Goal: Communication & Community: Ask a question

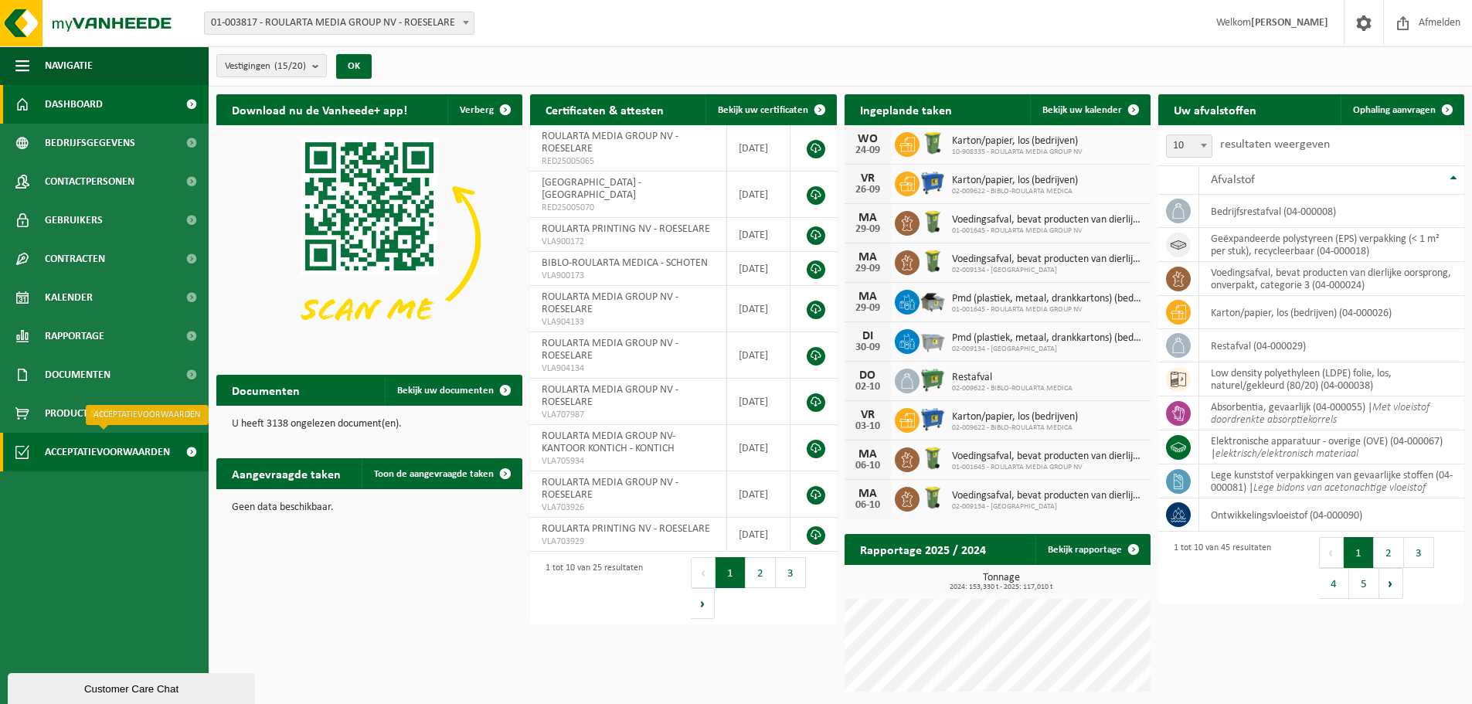
click at [116, 454] on span "Acceptatievoorwaarden" at bounding box center [107, 452] width 125 height 39
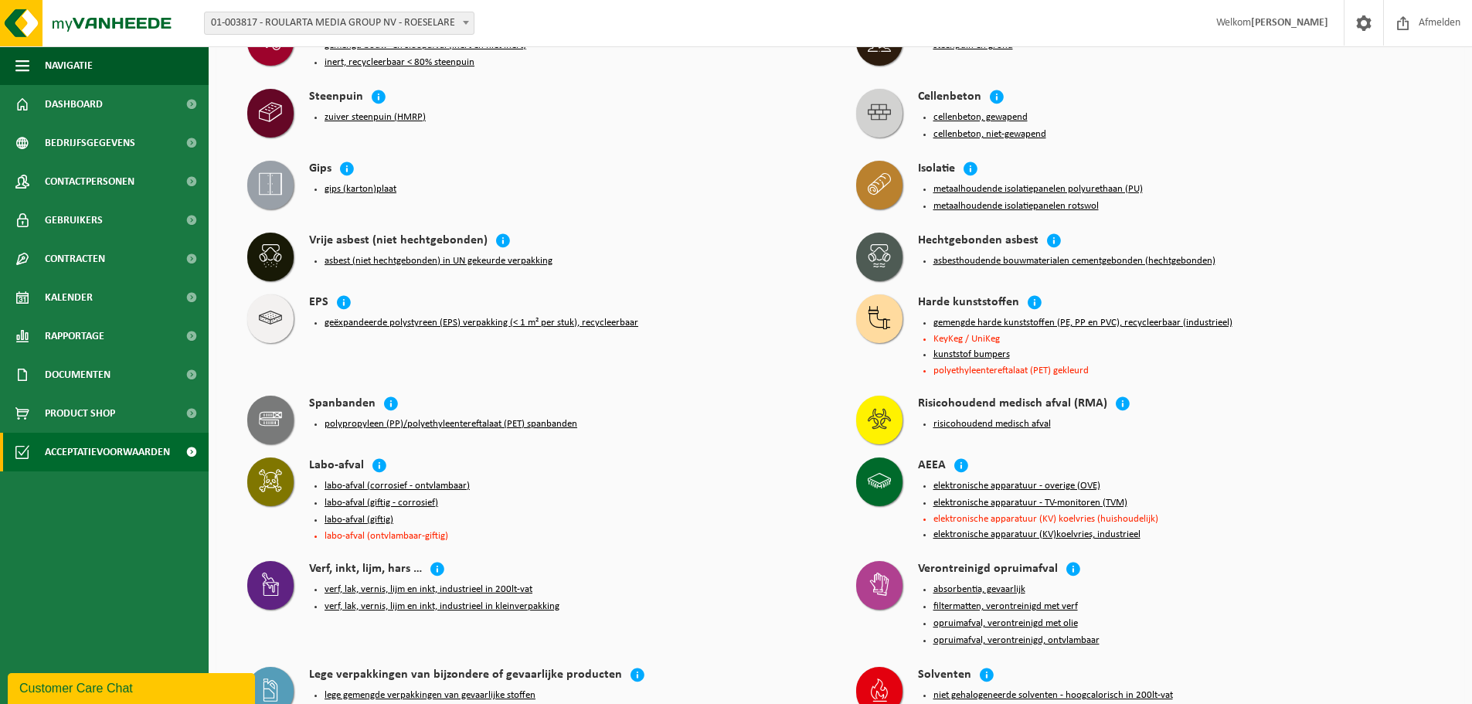
scroll to position [1932, 0]
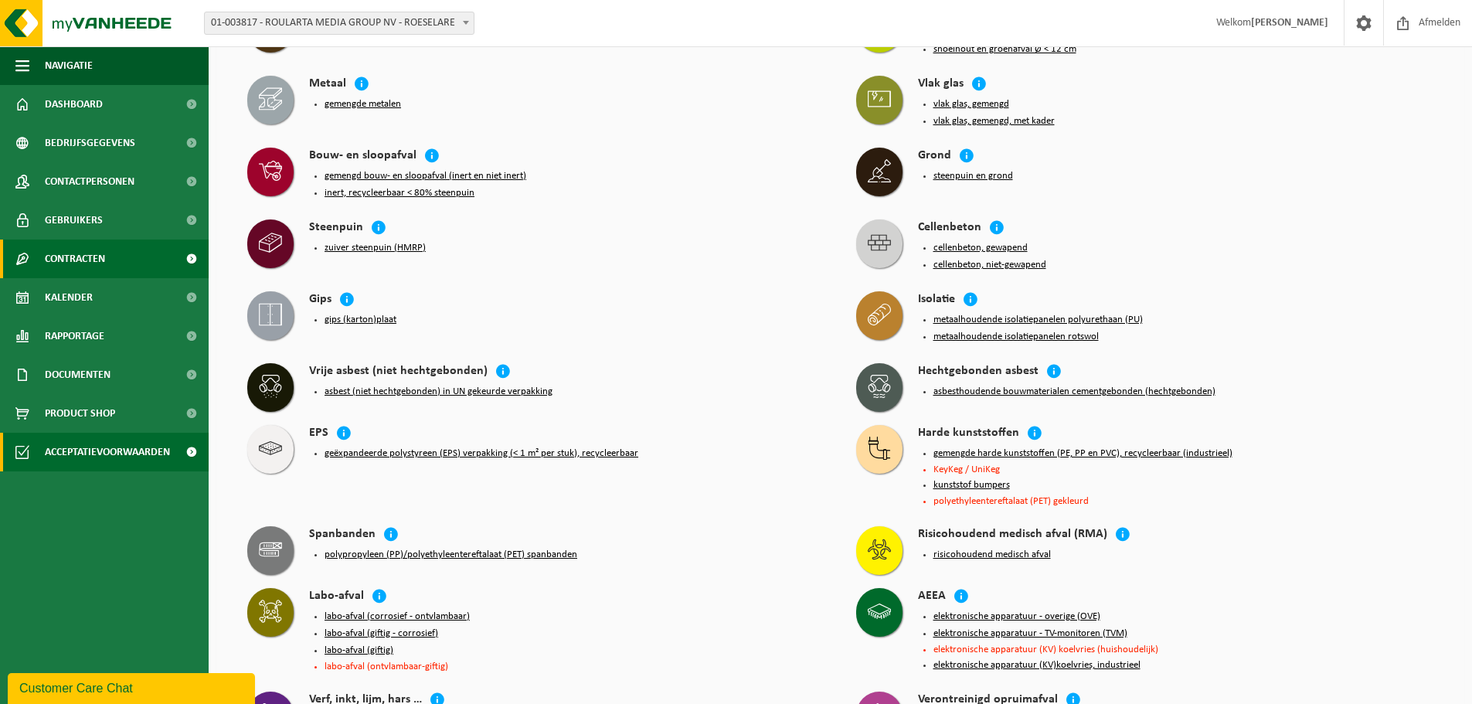
click at [119, 270] on link "Contracten" at bounding box center [104, 259] width 209 height 39
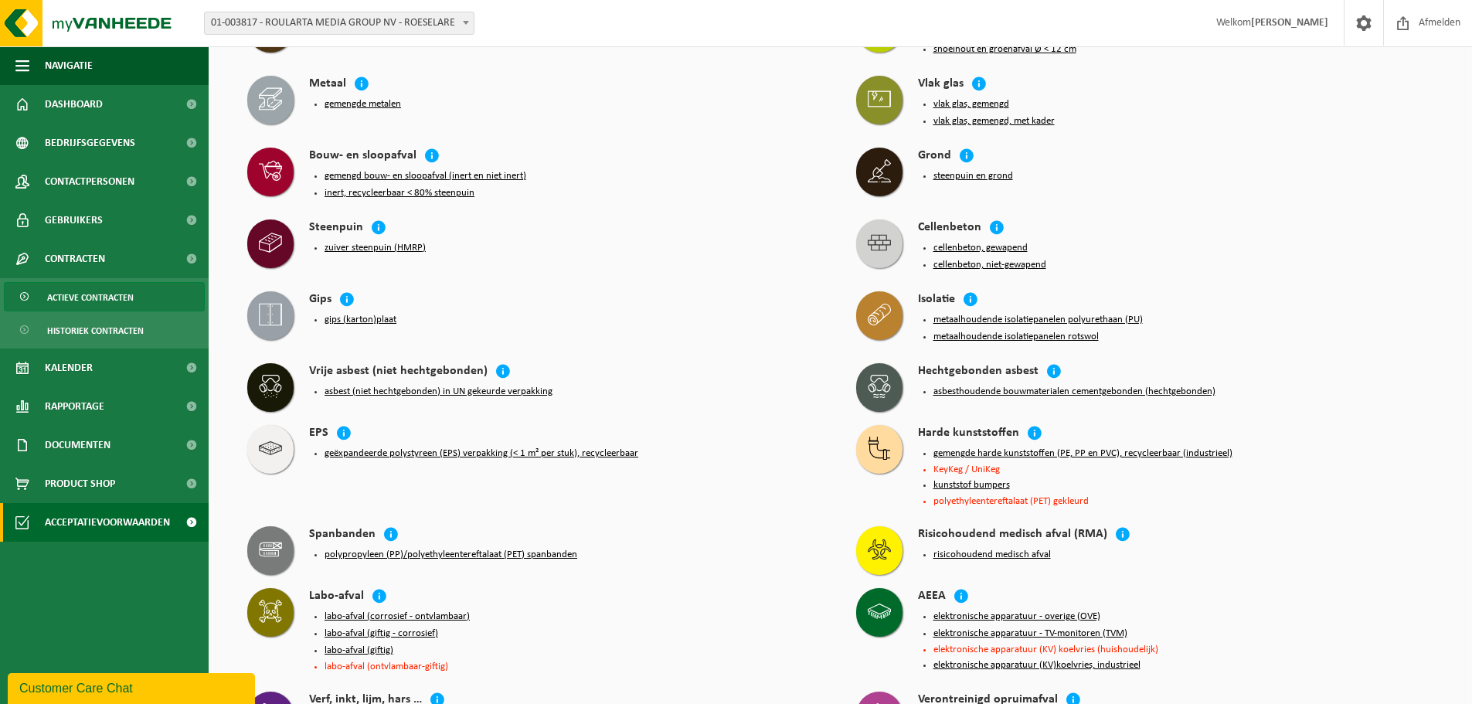
click at [117, 294] on span "Actieve contracten" at bounding box center [90, 297] width 87 height 29
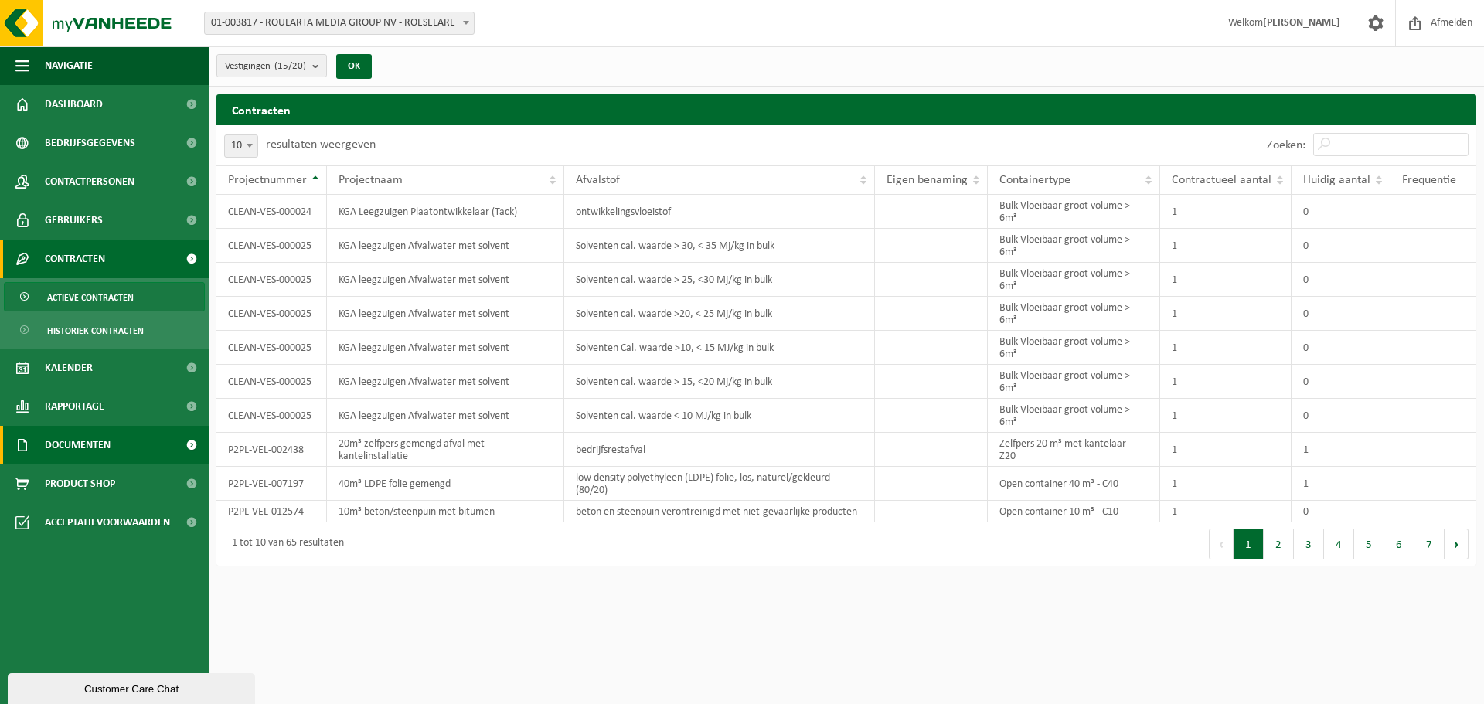
click at [109, 450] on span "Documenten" at bounding box center [78, 445] width 66 height 39
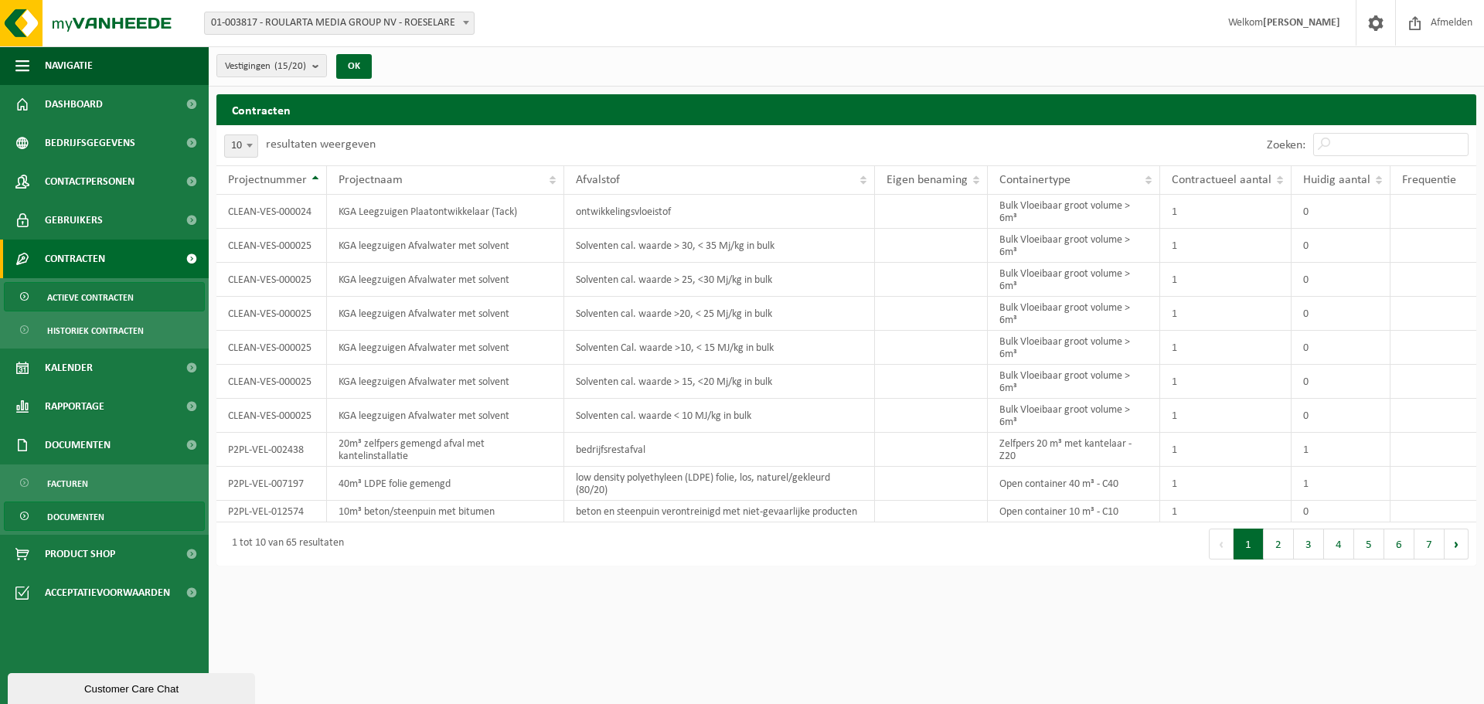
click at [99, 515] on span "Documenten" at bounding box center [75, 516] width 57 height 29
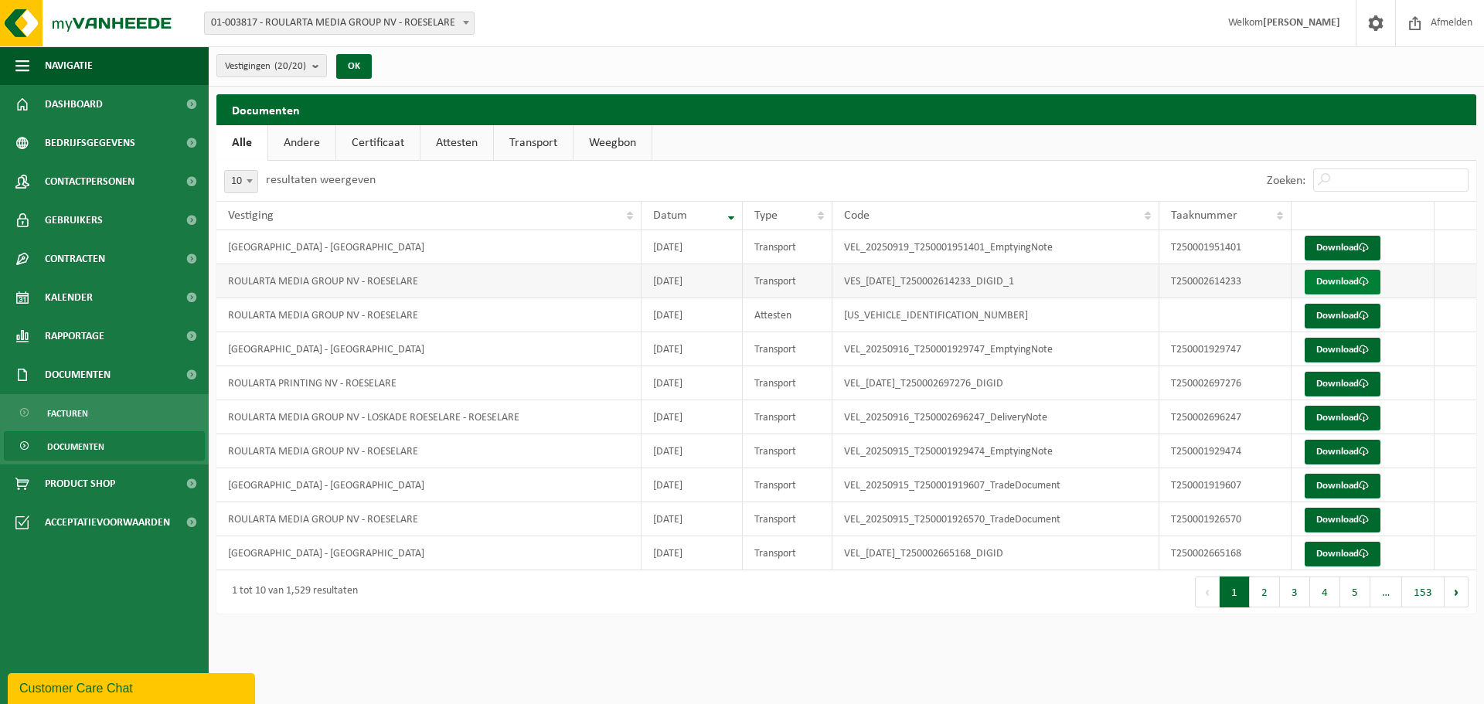
click at [1336, 283] on link "Download" at bounding box center [1343, 282] width 76 height 25
click at [194, 335] on span at bounding box center [191, 336] width 35 height 39
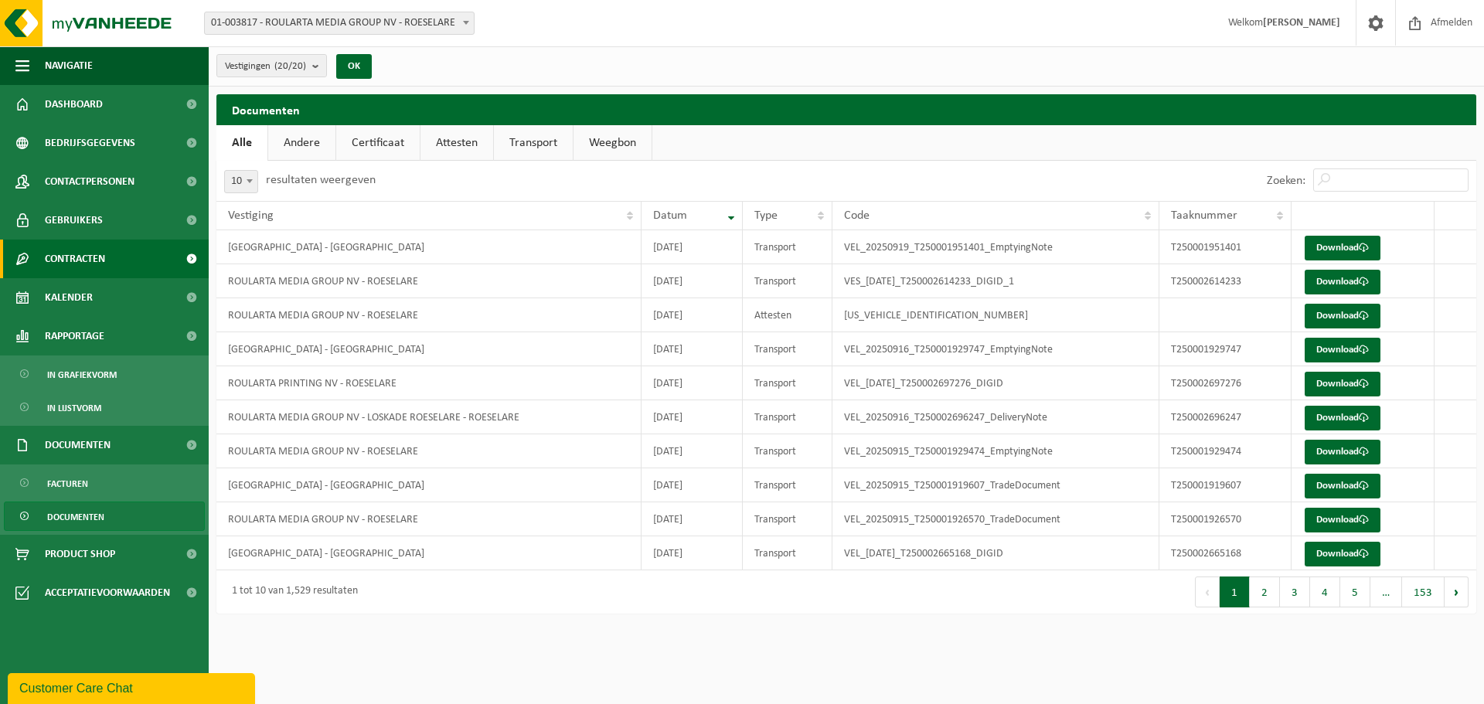
click at [199, 256] on span at bounding box center [191, 259] width 35 height 39
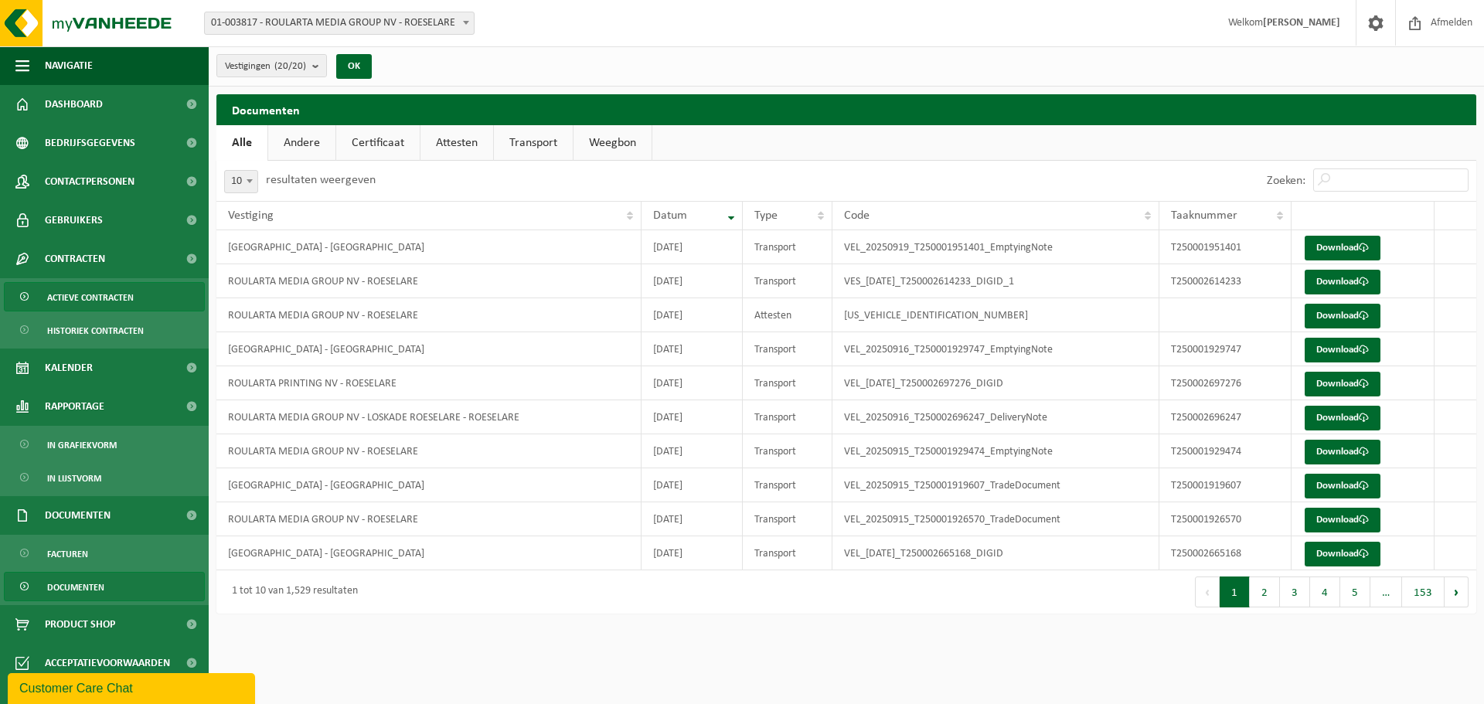
click at [138, 296] on link "Actieve contracten" at bounding box center [104, 296] width 201 height 29
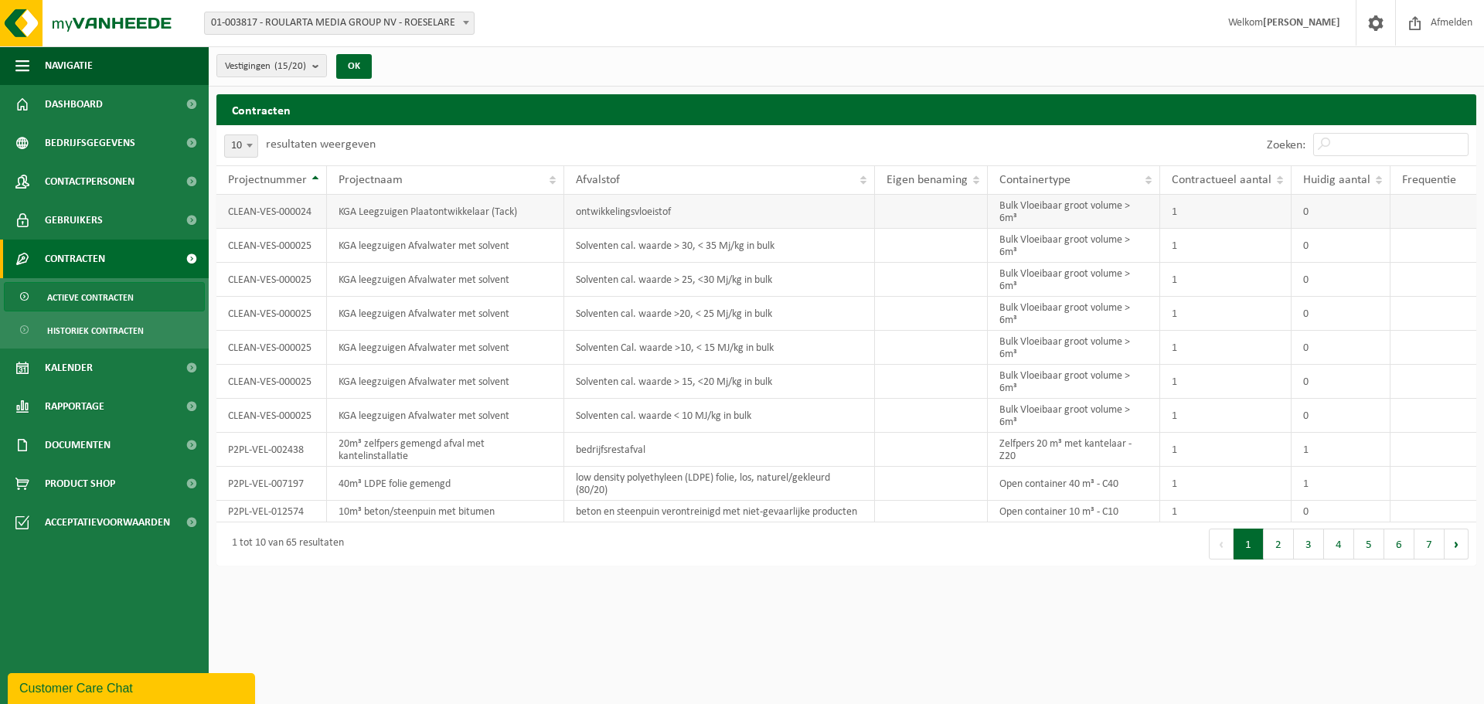
click at [310, 212] on td "CLEAN-VES-000024" at bounding box center [271, 212] width 111 height 34
click at [190, 176] on span at bounding box center [191, 181] width 35 height 39
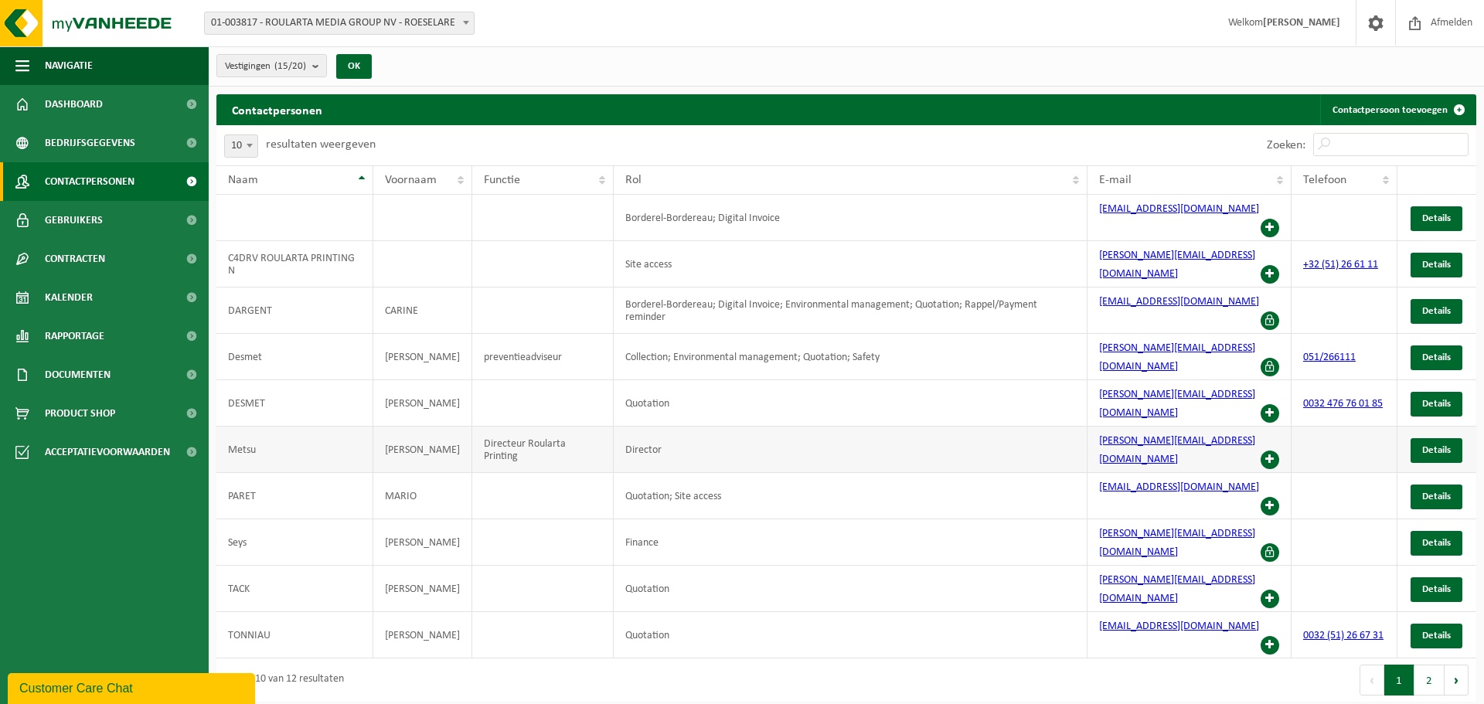
click at [1270, 451] on span at bounding box center [1269, 460] width 19 height 19
click at [1423, 665] on button "2" at bounding box center [1429, 680] width 30 height 31
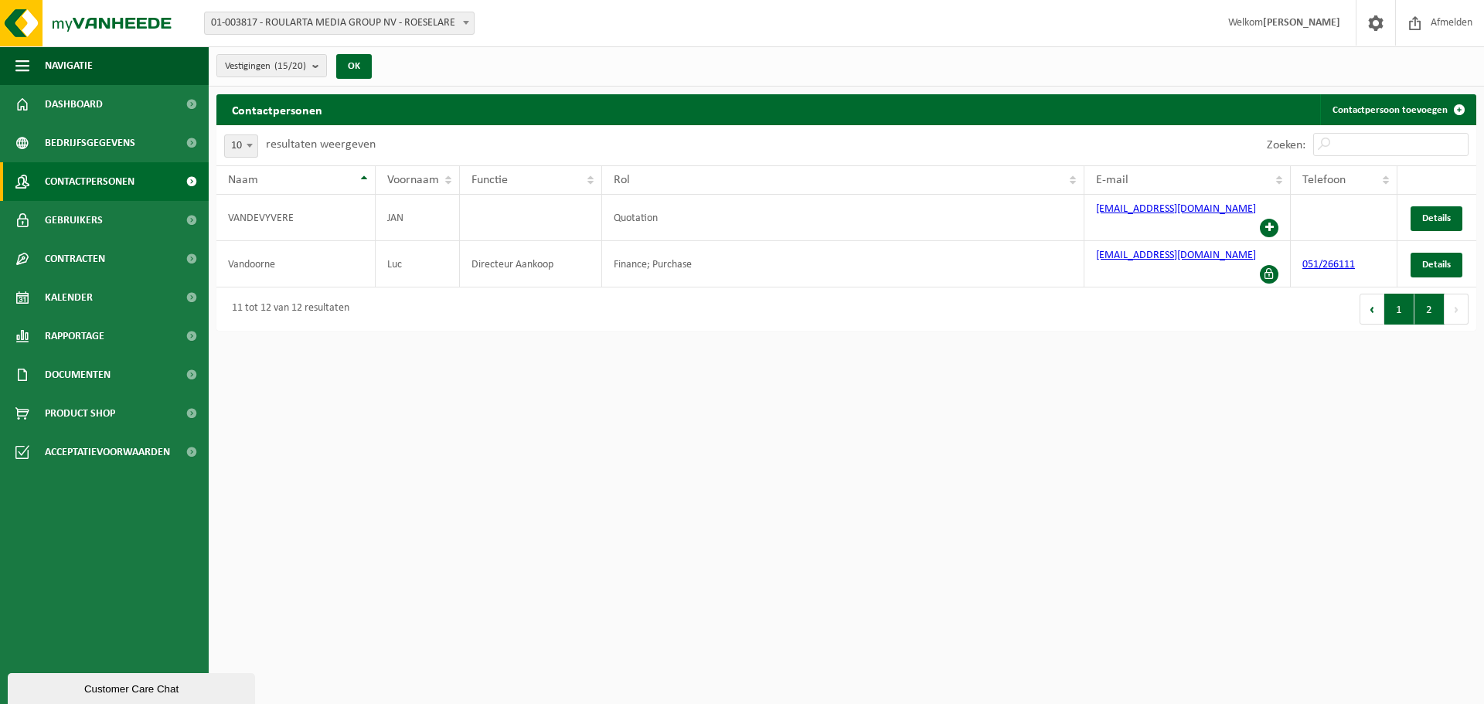
click at [1390, 294] on button "1" at bounding box center [1399, 309] width 30 height 31
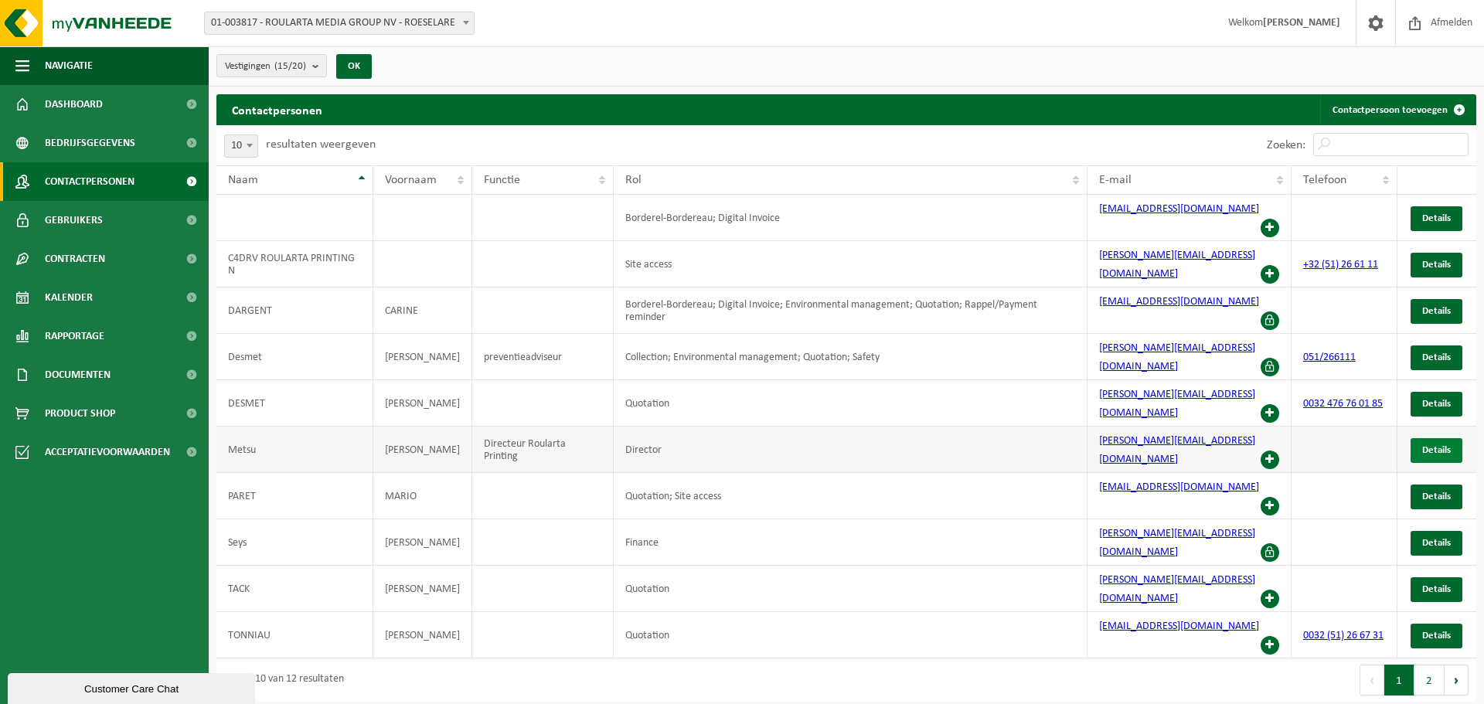
click at [1417, 438] on link "Details" at bounding box center [1436, 450] width 52 height 25
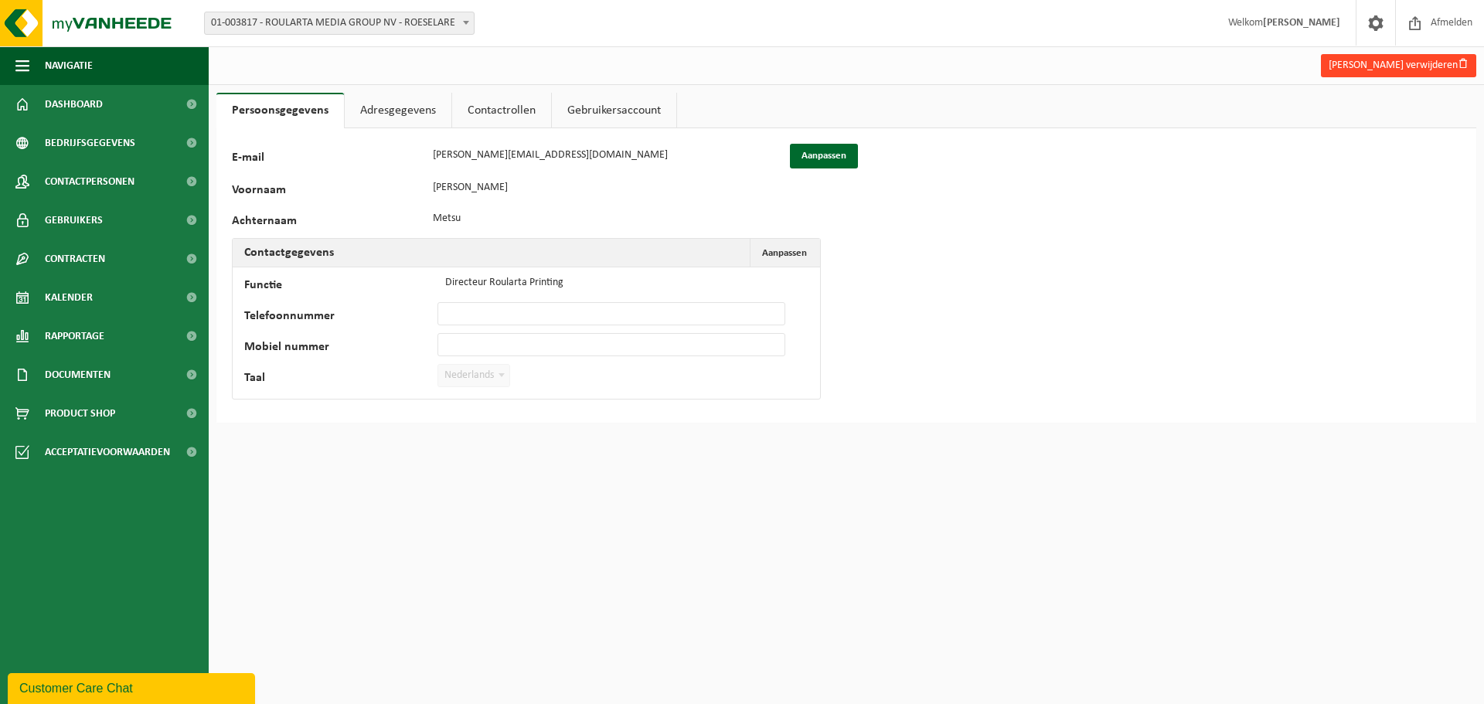
click at [1395, 65] on button "William Metsu verwijderen" at bounding box center [1398, 65] width 155 height 23
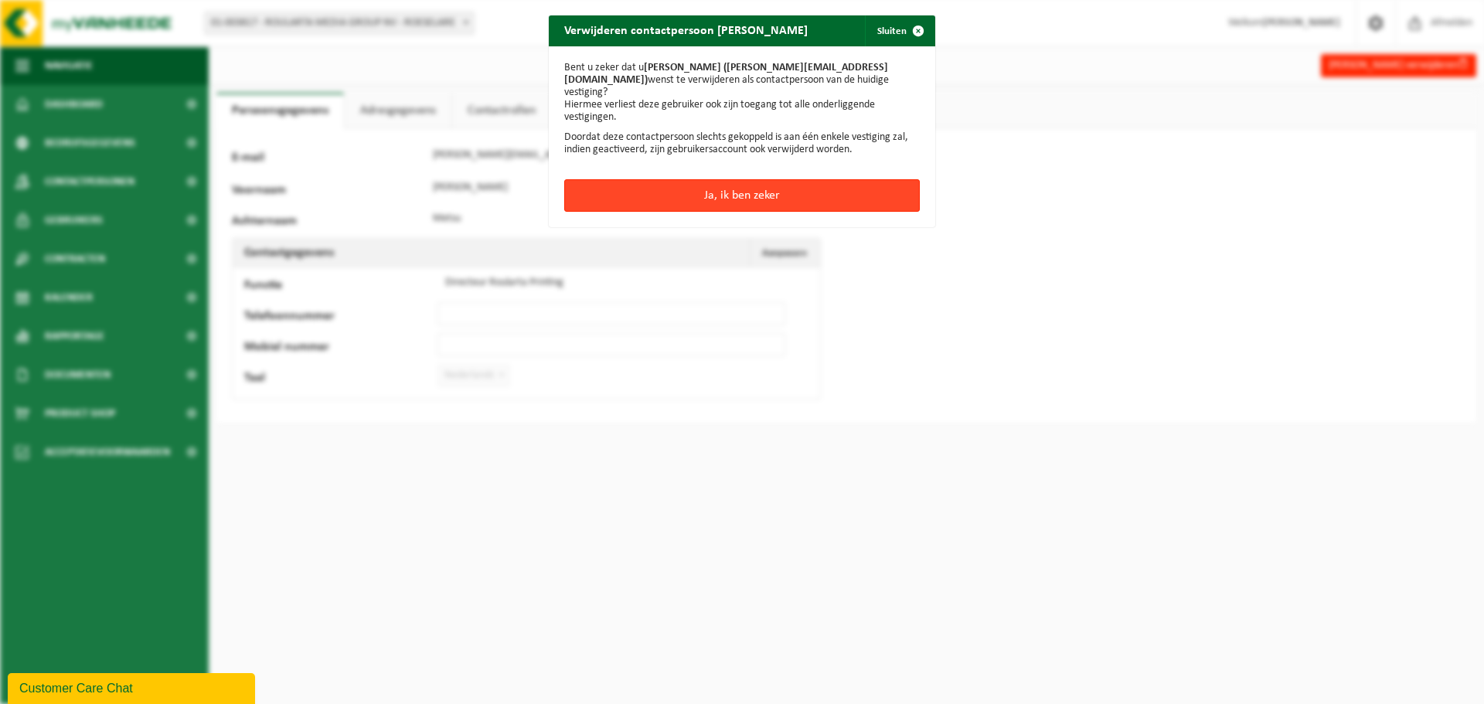
click at [716, 182] on button "Ja, ik ben zeker" at bounding box center [741, 195] width 355 height 32
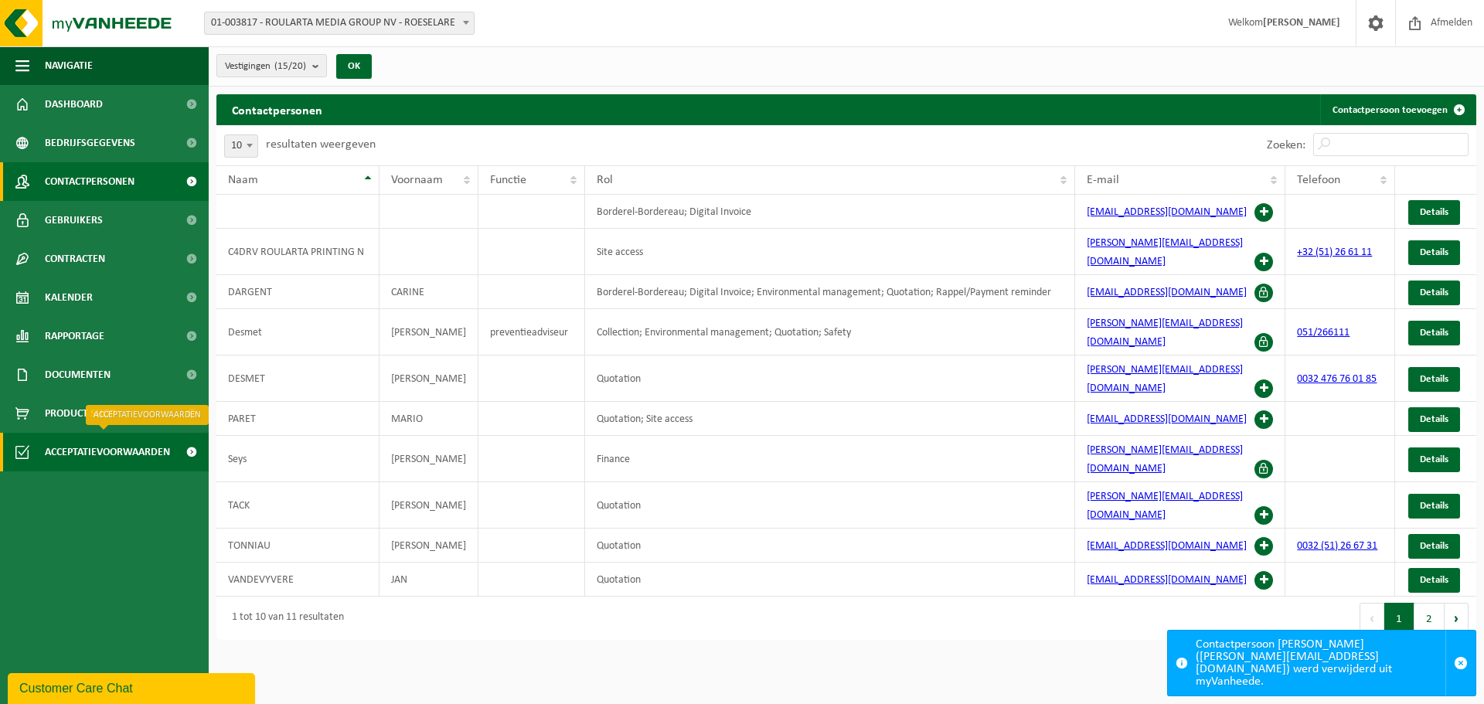
click at [189, 455] on span at bounding box center [191, 452] width 35 height 39
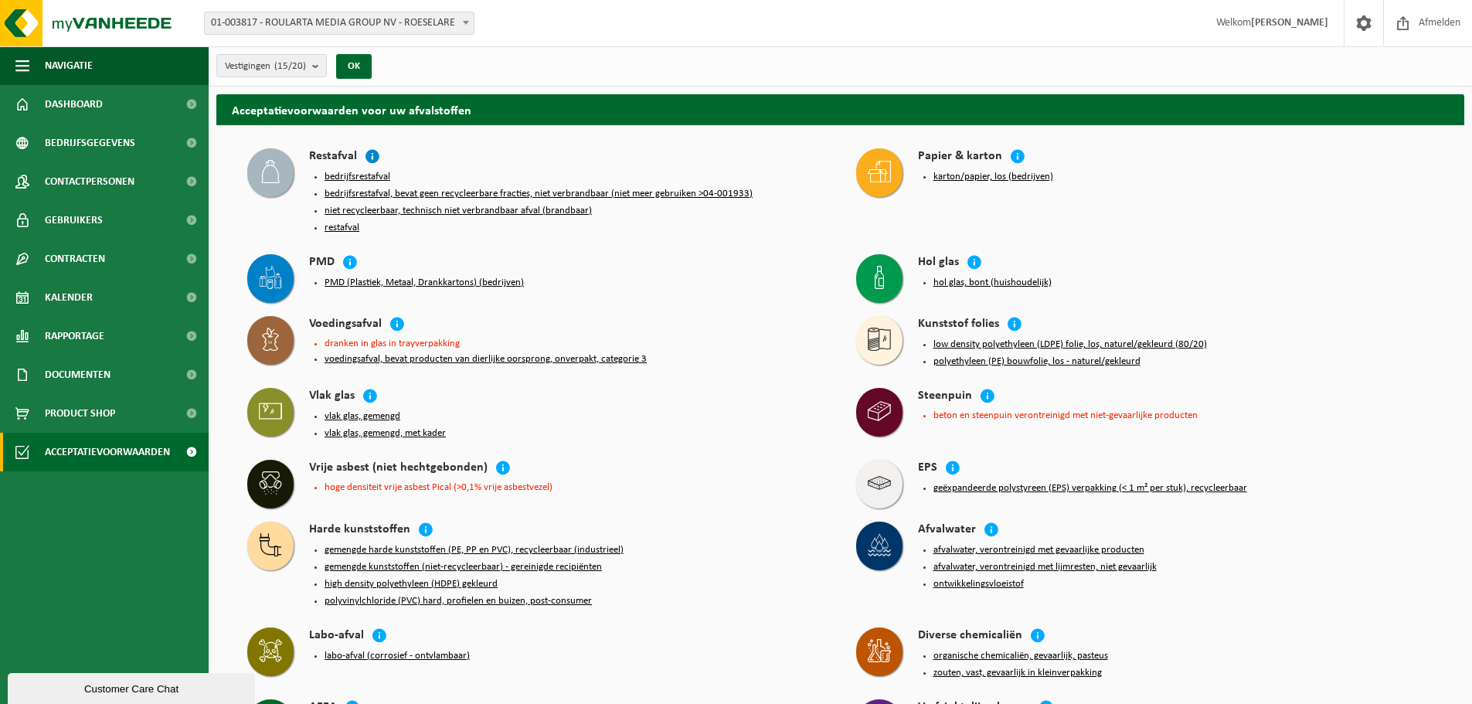
click at [369, 156] on icon at bounding box center [372, 155] width 15 height 15
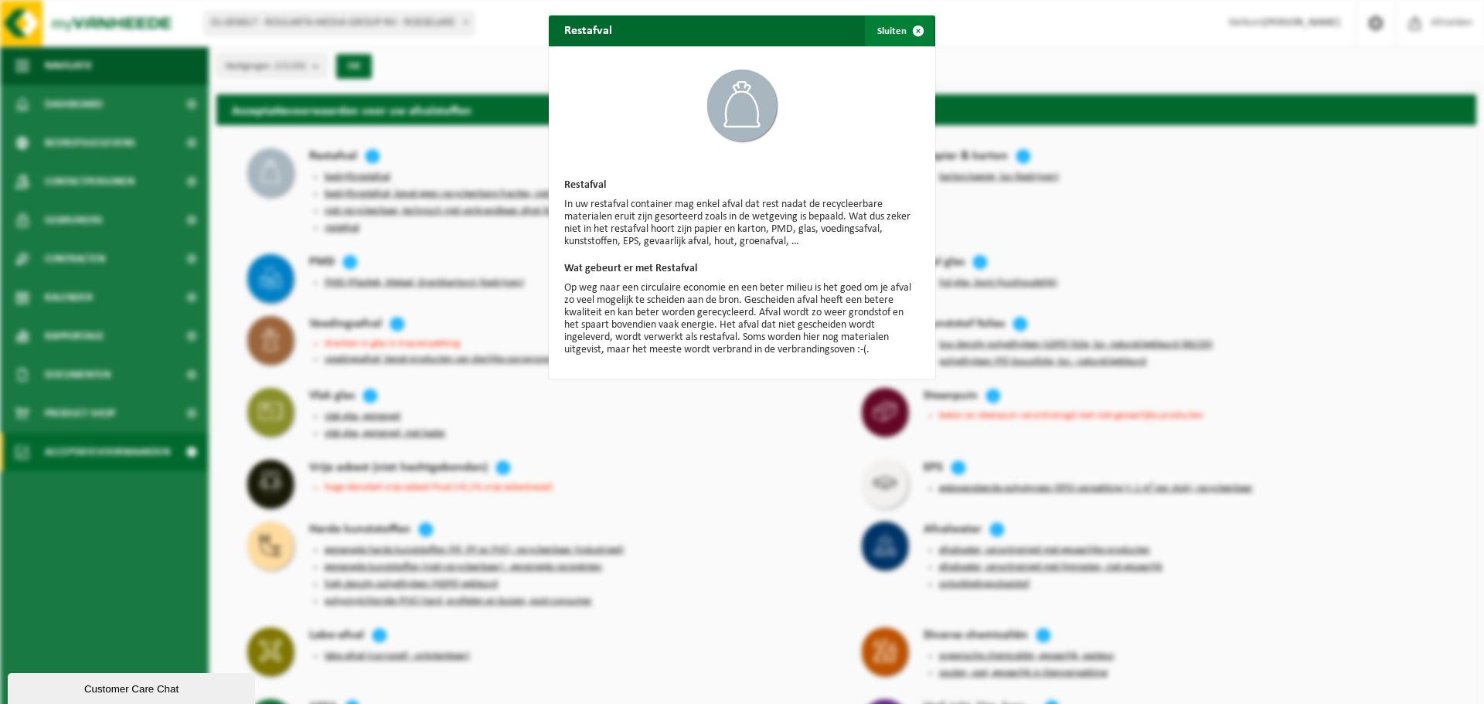
click at [911, 28] on span "button" at bounding box center [918, 30] width 31 height 31
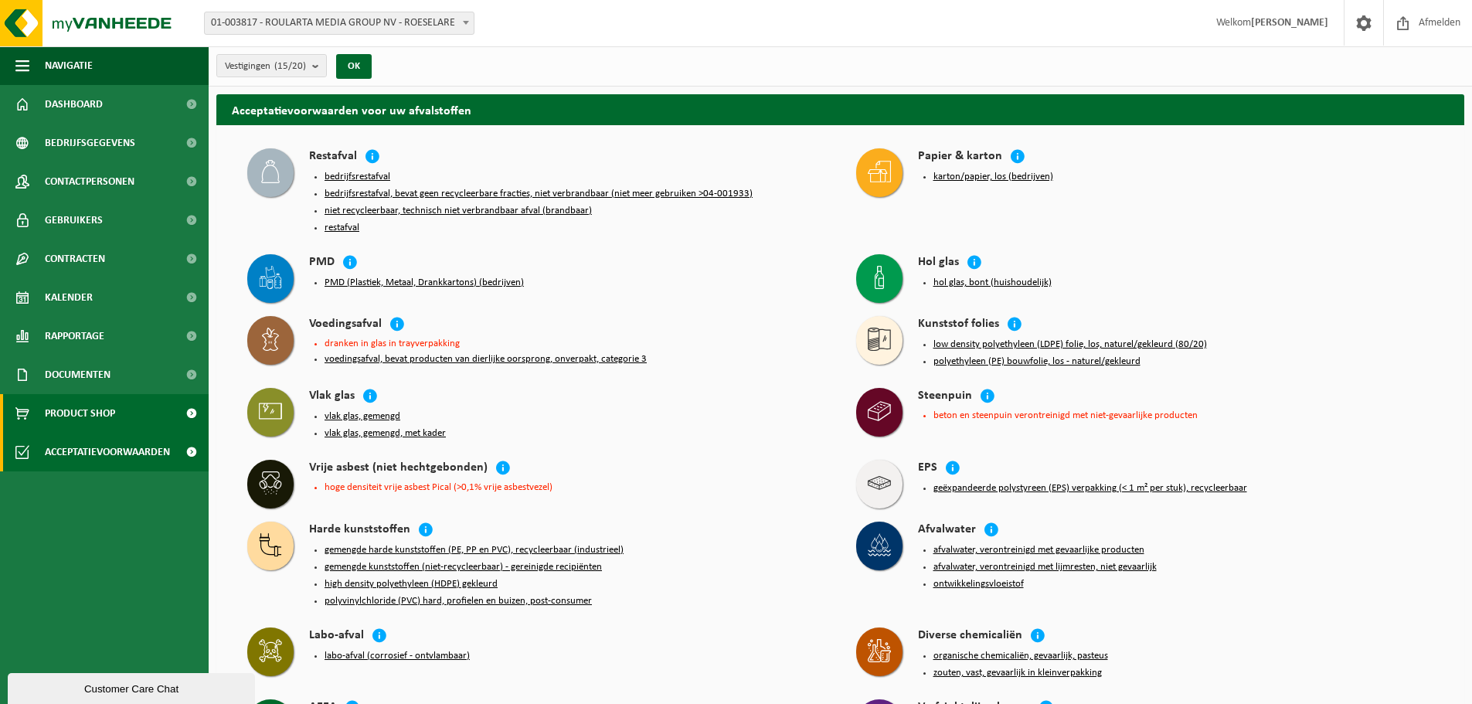
click at [104, 413] on span "Product Shop" at bounding box center [80, 413] width 70 height 39
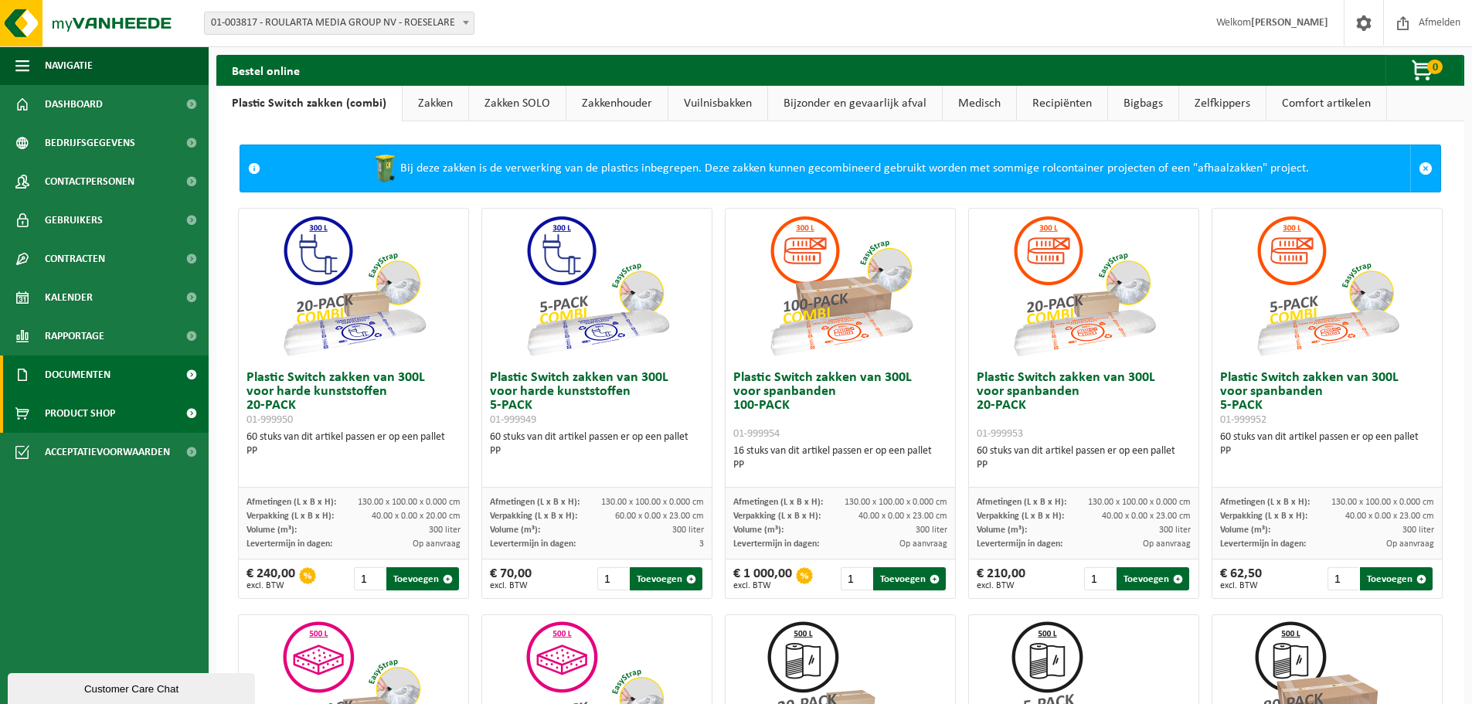
click at [168, 379] on link "Documenten" at bounding box center [104, 374] width 209 height 39
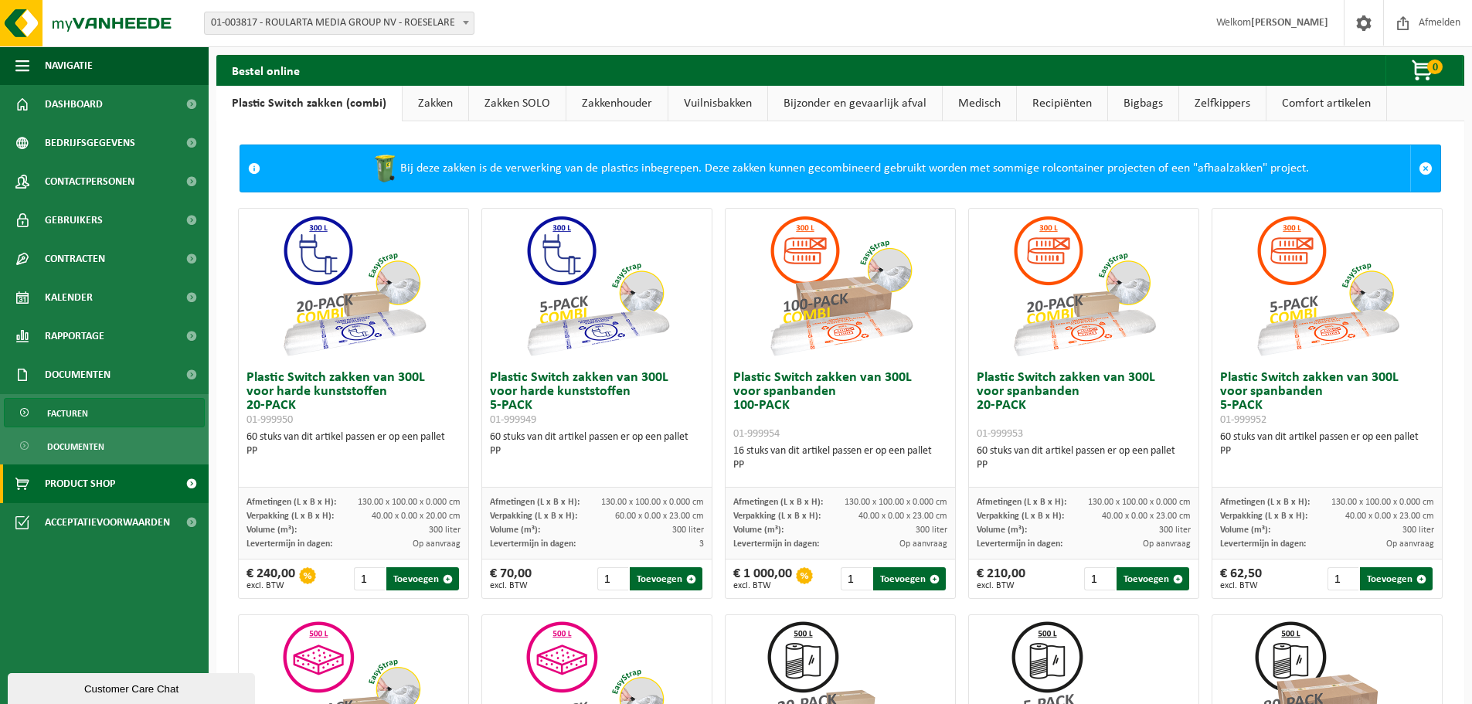
click at [106, 418] on link "Facturen" at bounding box center [104, 412] width 201 height 29
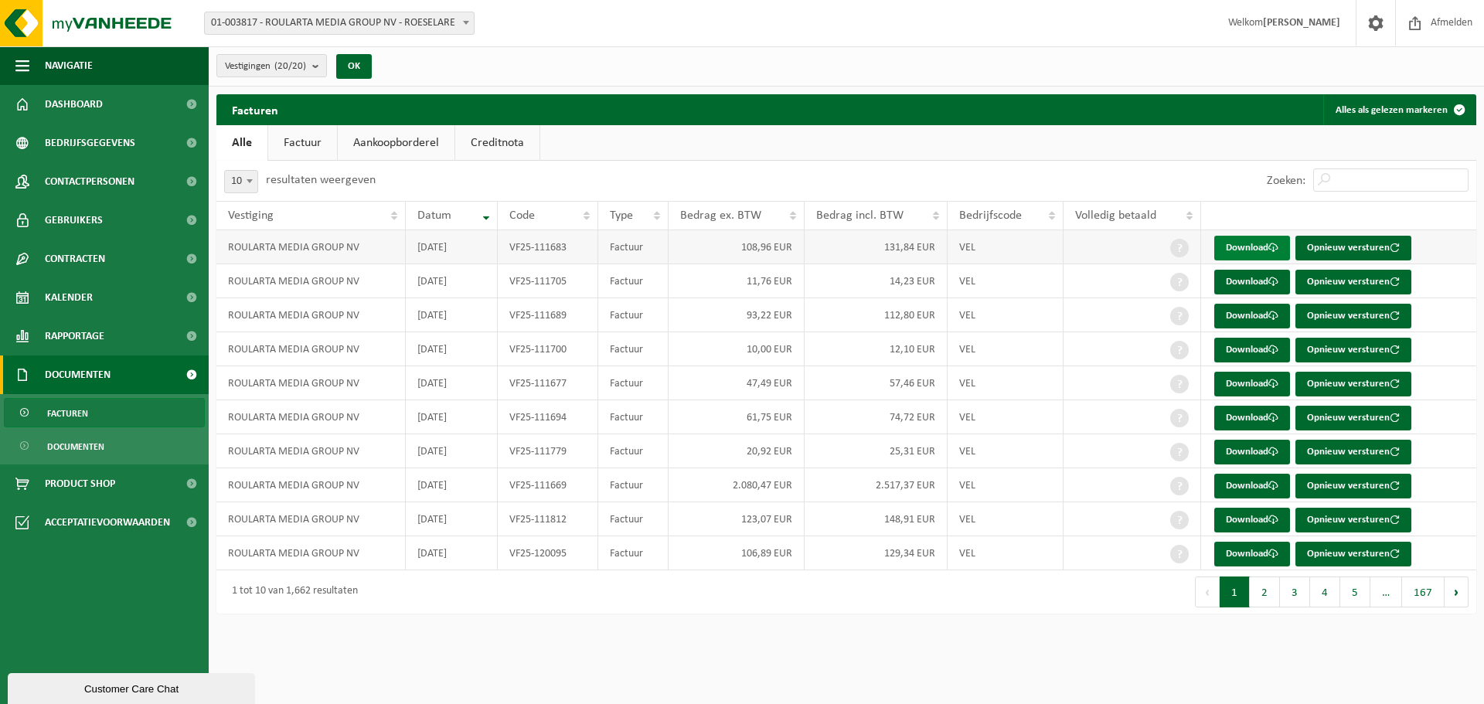
click at [1248, 250] on link "Download" at bounding box center [1252, 248] width 76 height 25
click at [126, 454] on link "Documenten" at bounding box center [104, 445] width 201 height 29
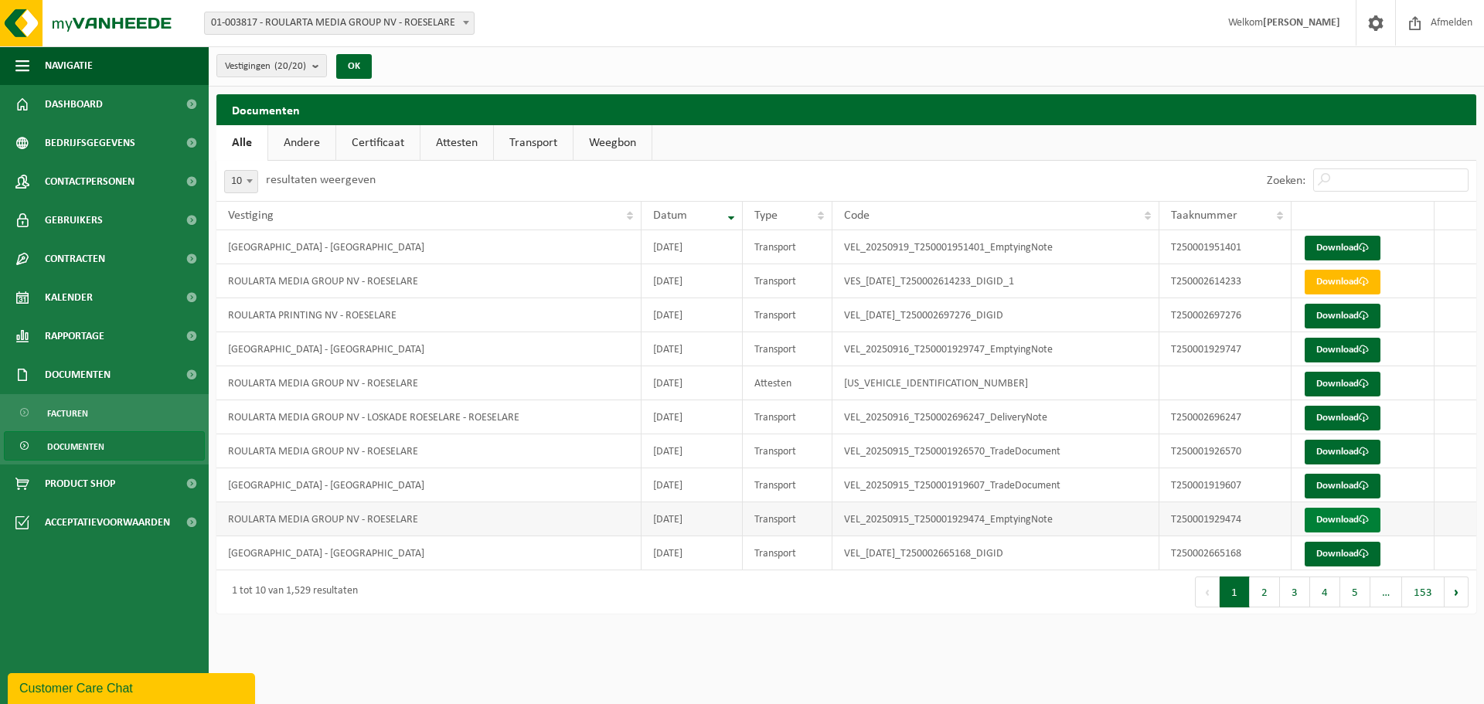
click at [1328, 519] on link "Download" at bounding box center [1343, 520] width 76 height 25
click at [192, 217] on span at bounding box center [191, 220] width 35 height 39
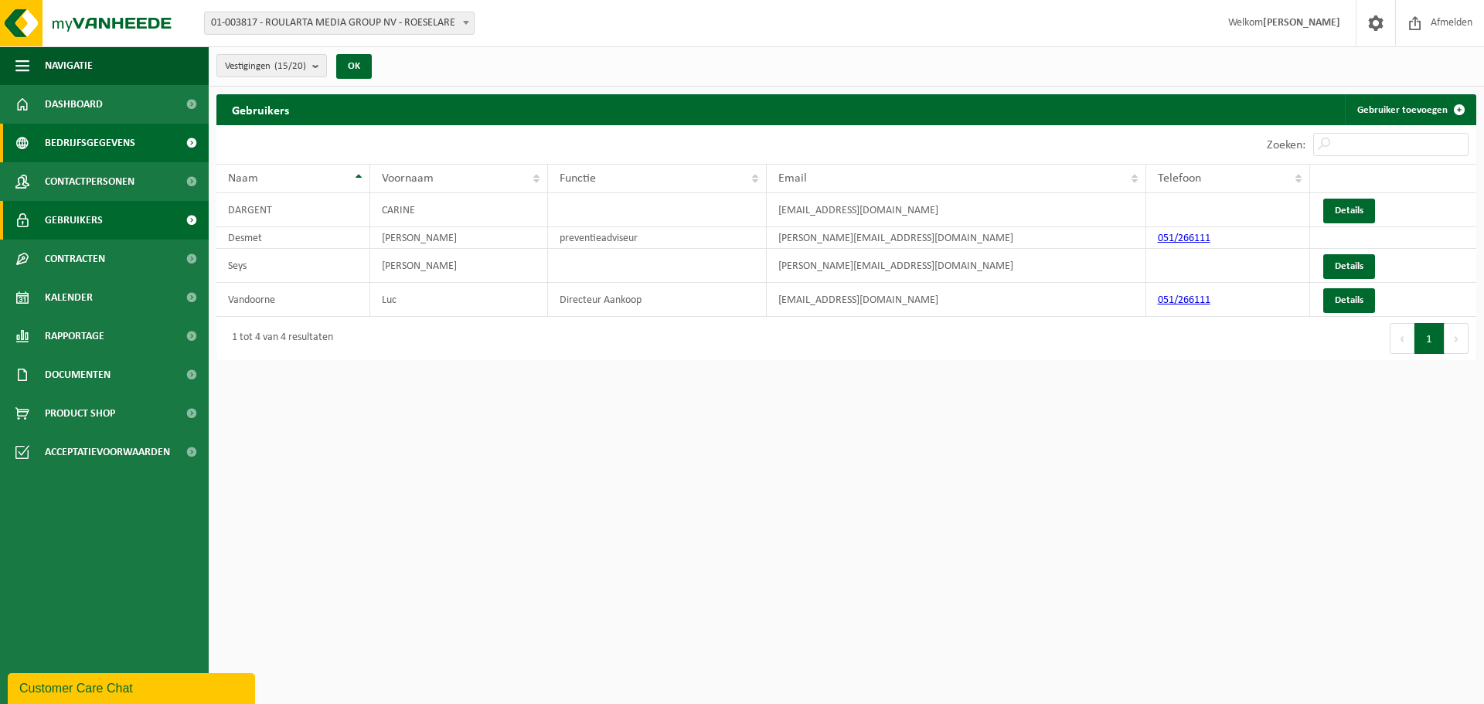
click at [192, 144] on span at bounding box center [191, 143] width 35 height 39
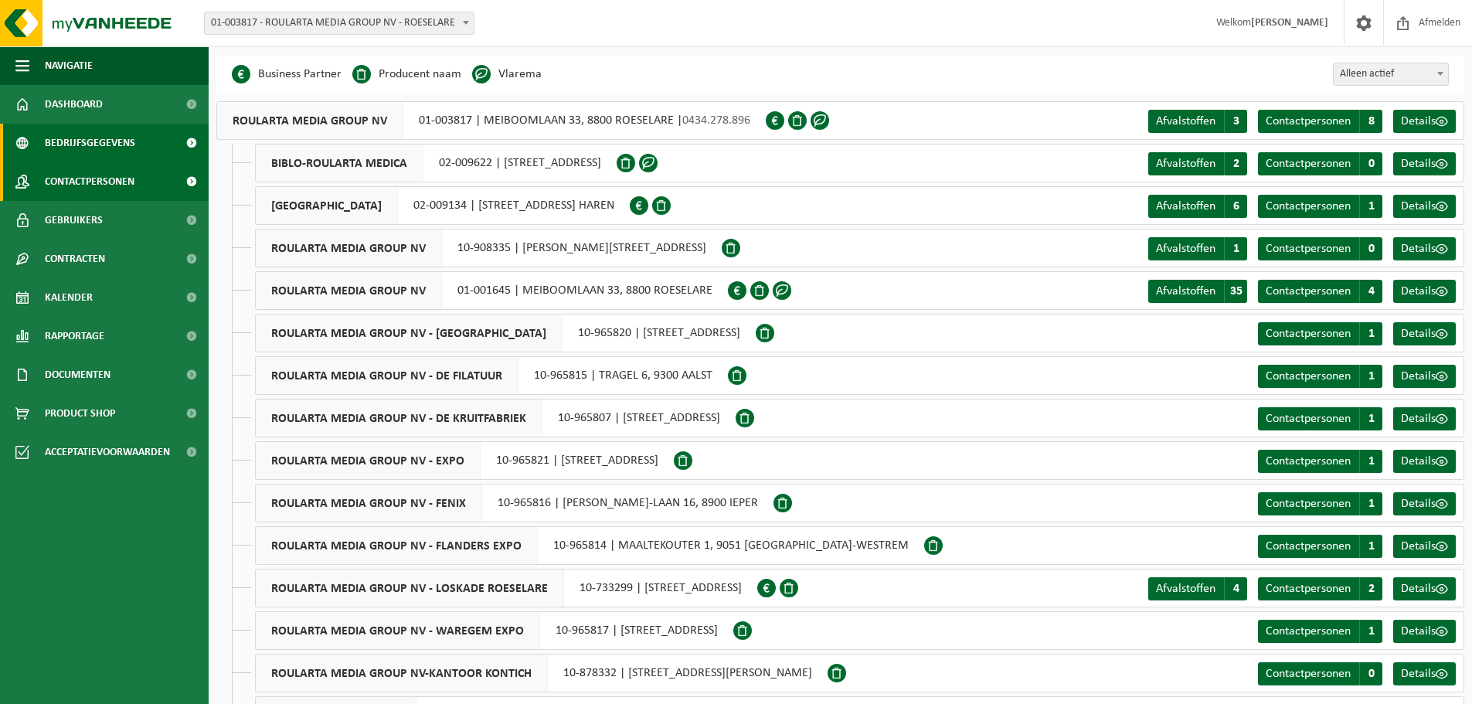
click at [193, 179] on span at bounding box center [191, 181] width 35 height 39
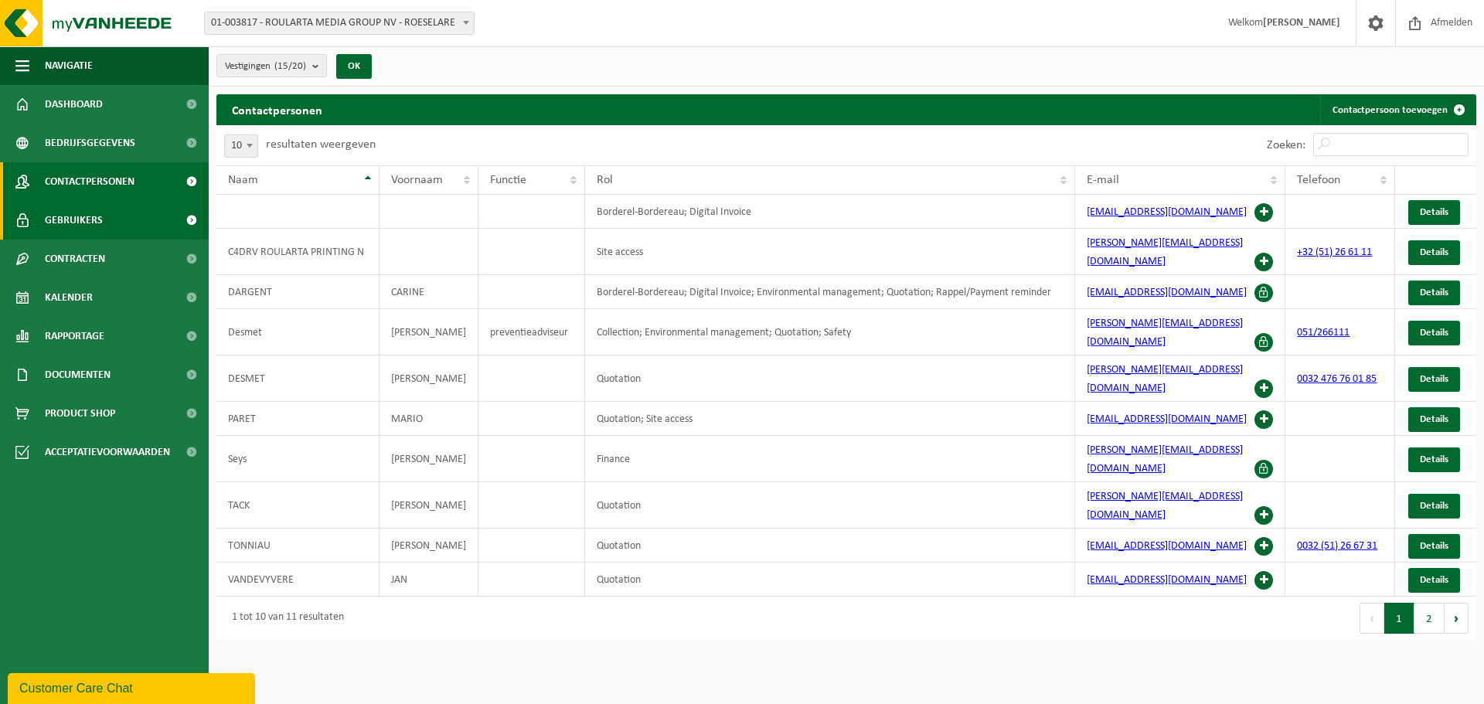
click at [185, 213] on span at bounding box center [191, 220] width 35 height 39
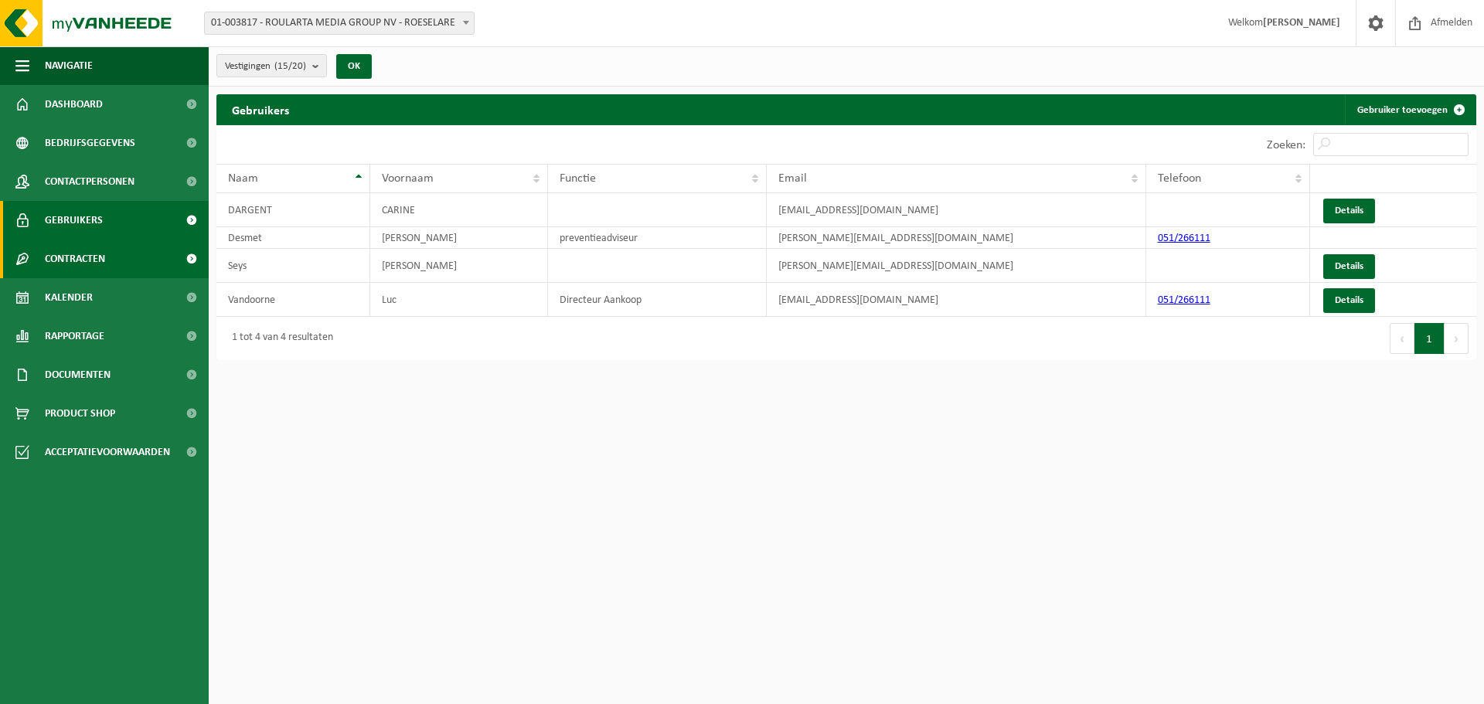
click at [194, 259] on span at bounding box center [191, 259] width 35 height 39
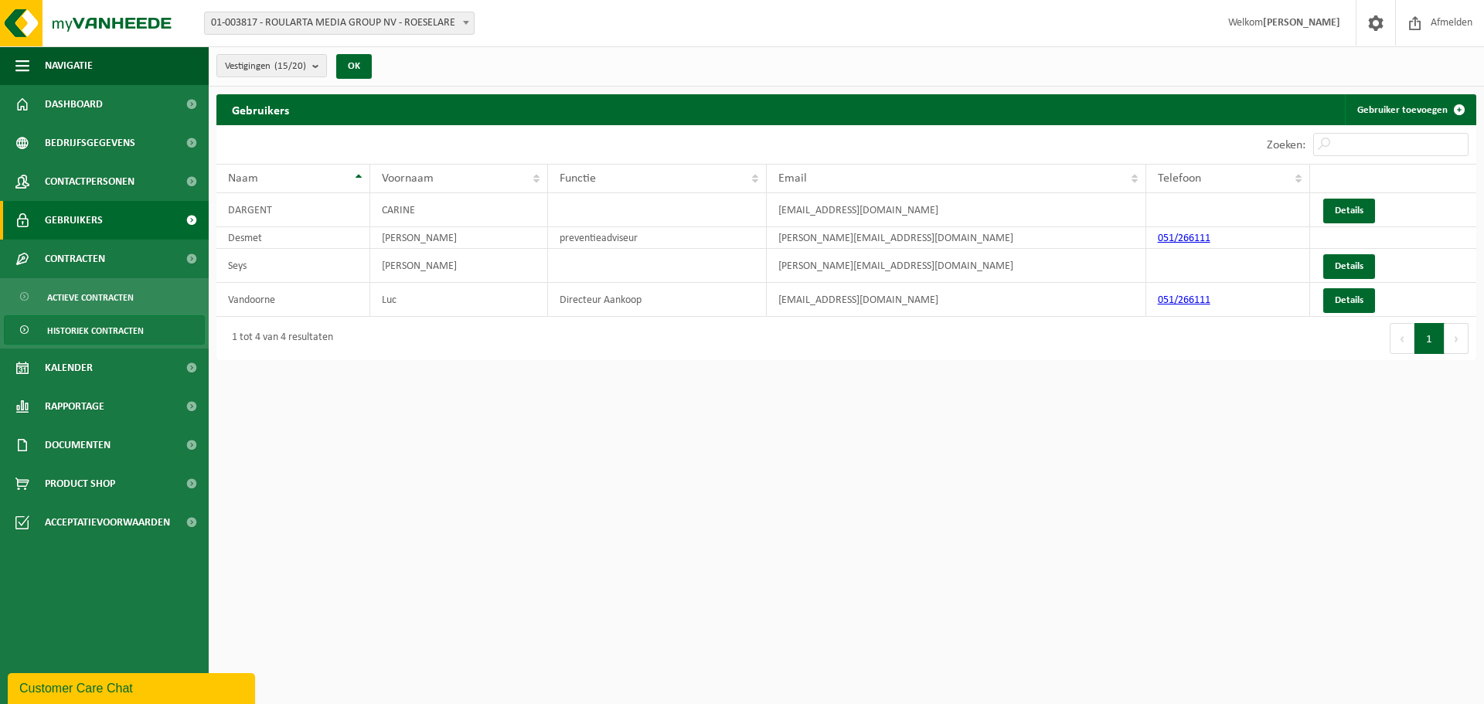
click at [123, 332] on span "Historiek contracten" at bounding box center [95, 330] width 97 height 29
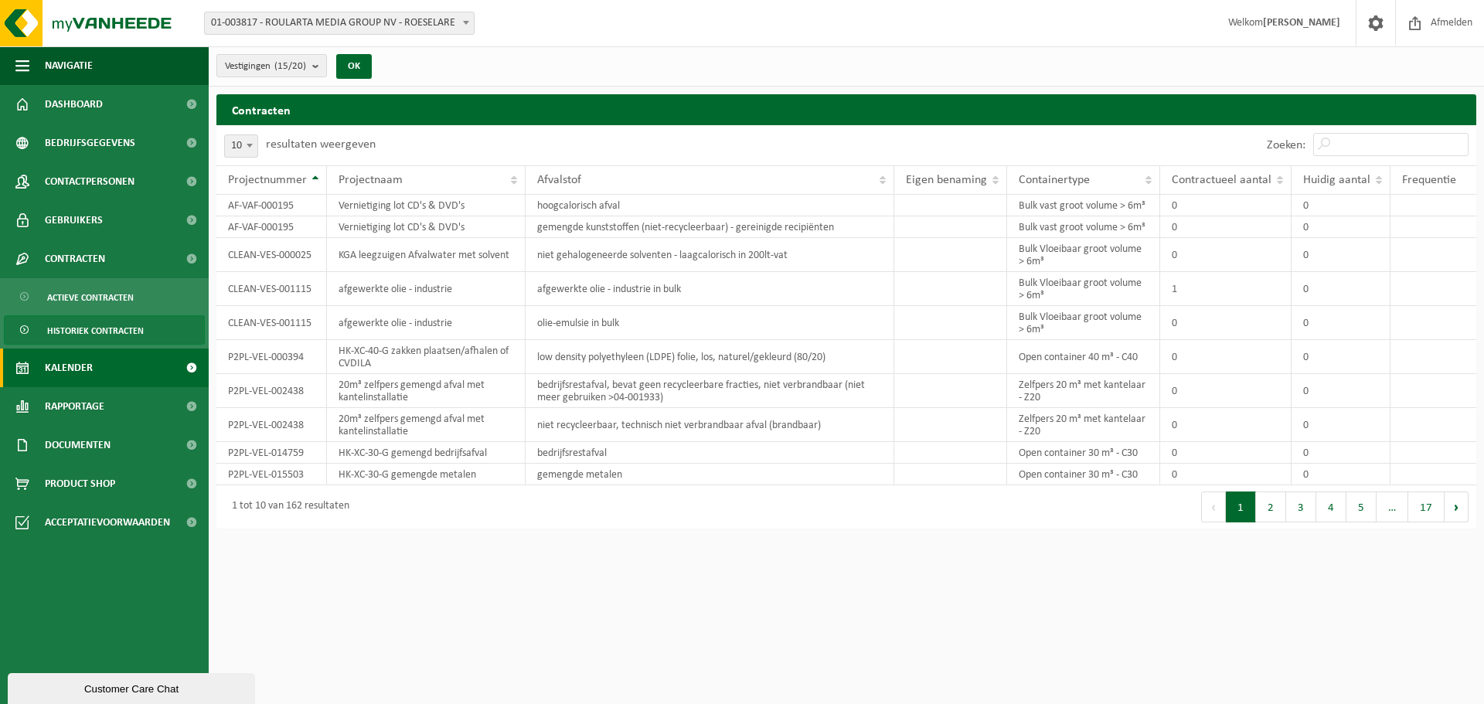
click at [131, 366] on link "Kalender" at bounding box center [104, 368] width 209 height 39
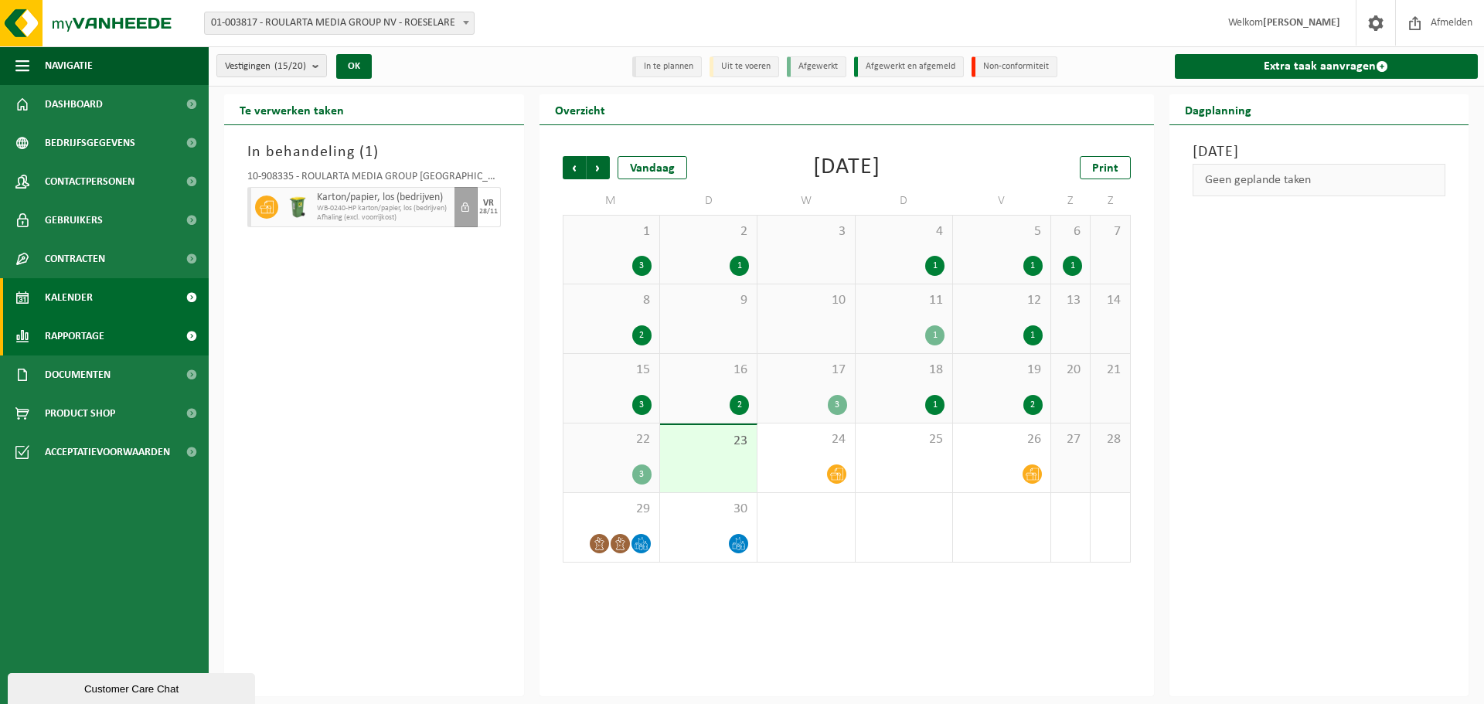
click at [87, 332] on span "Rapportage" at bounding box center [75, 336] width 60 height 39
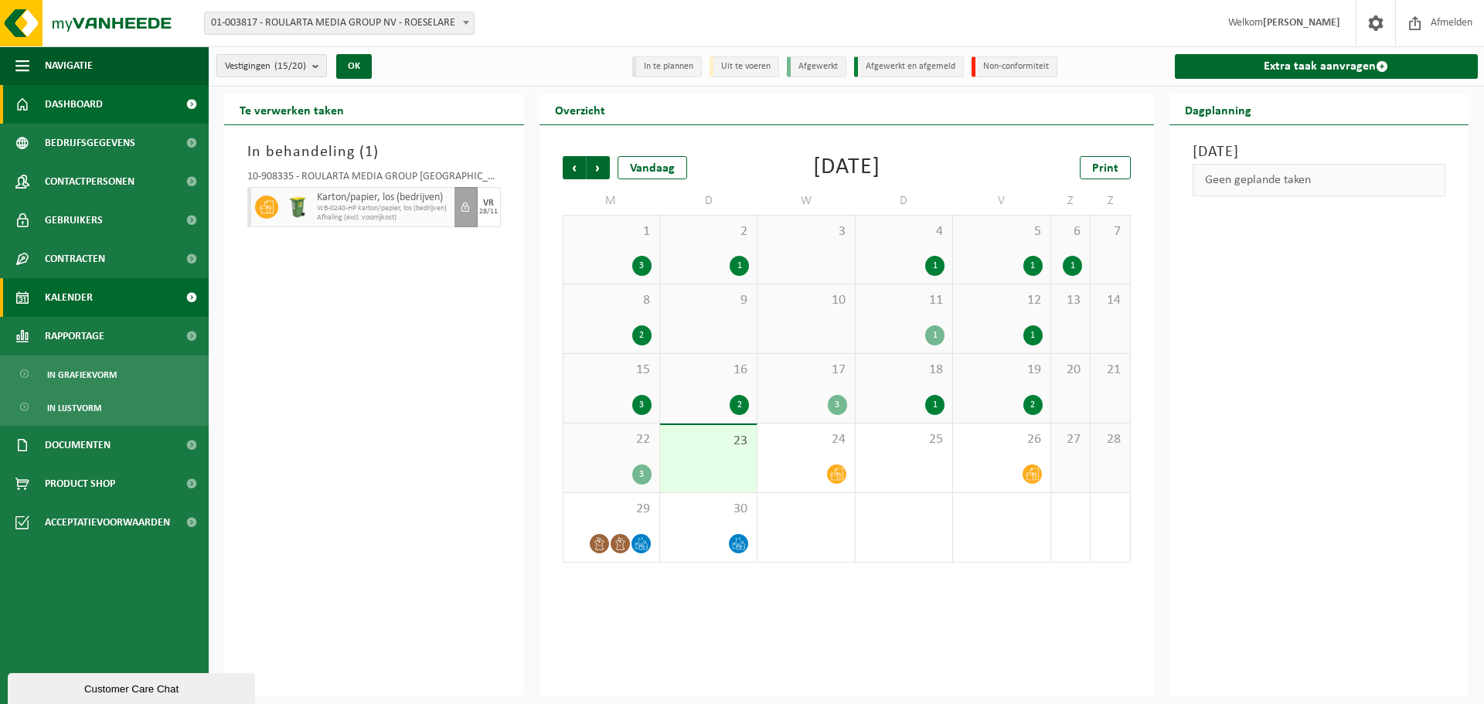
click at [102, 106] on span "Dashboard" at bounding box center [74, 104] width 58 height 39
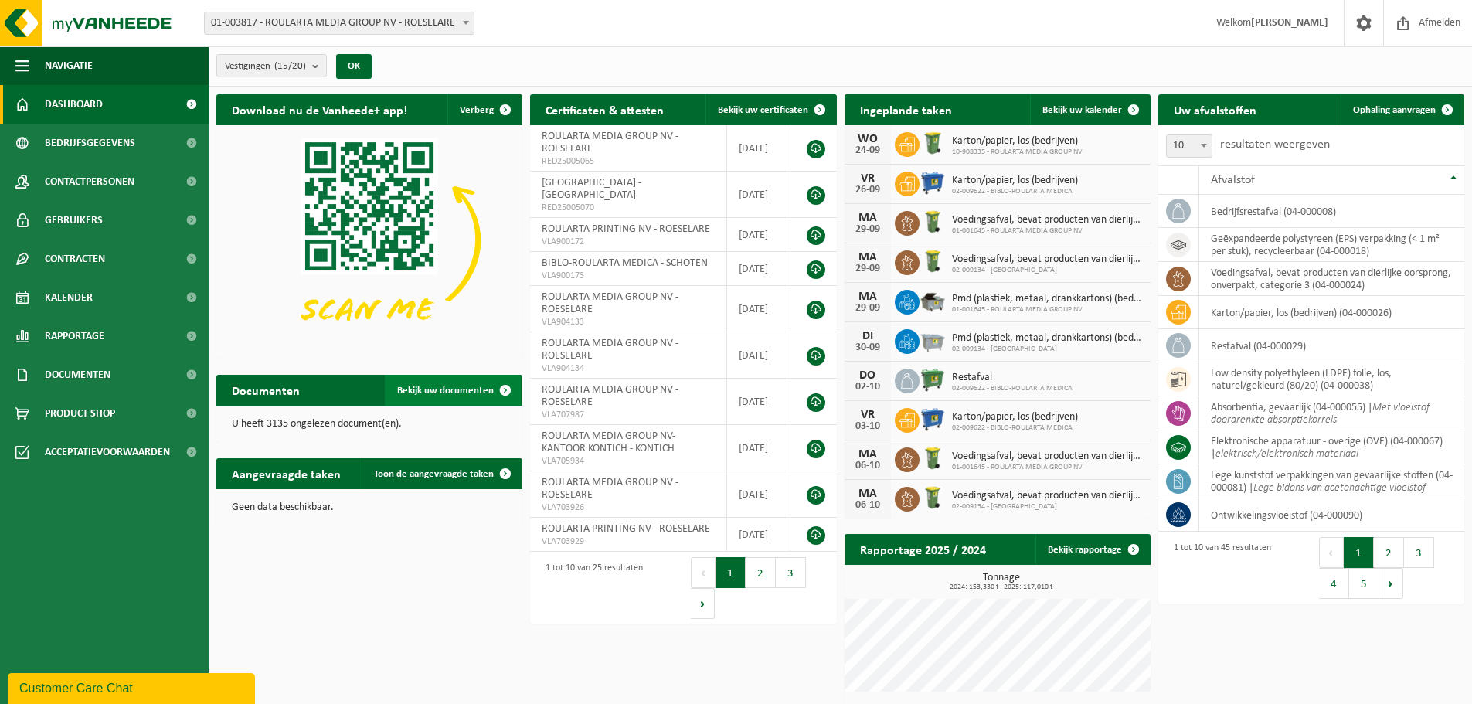
click at [452, 392] on span "Bekijk uw documenten" at bounding box center [445, 391] width 97 height 10
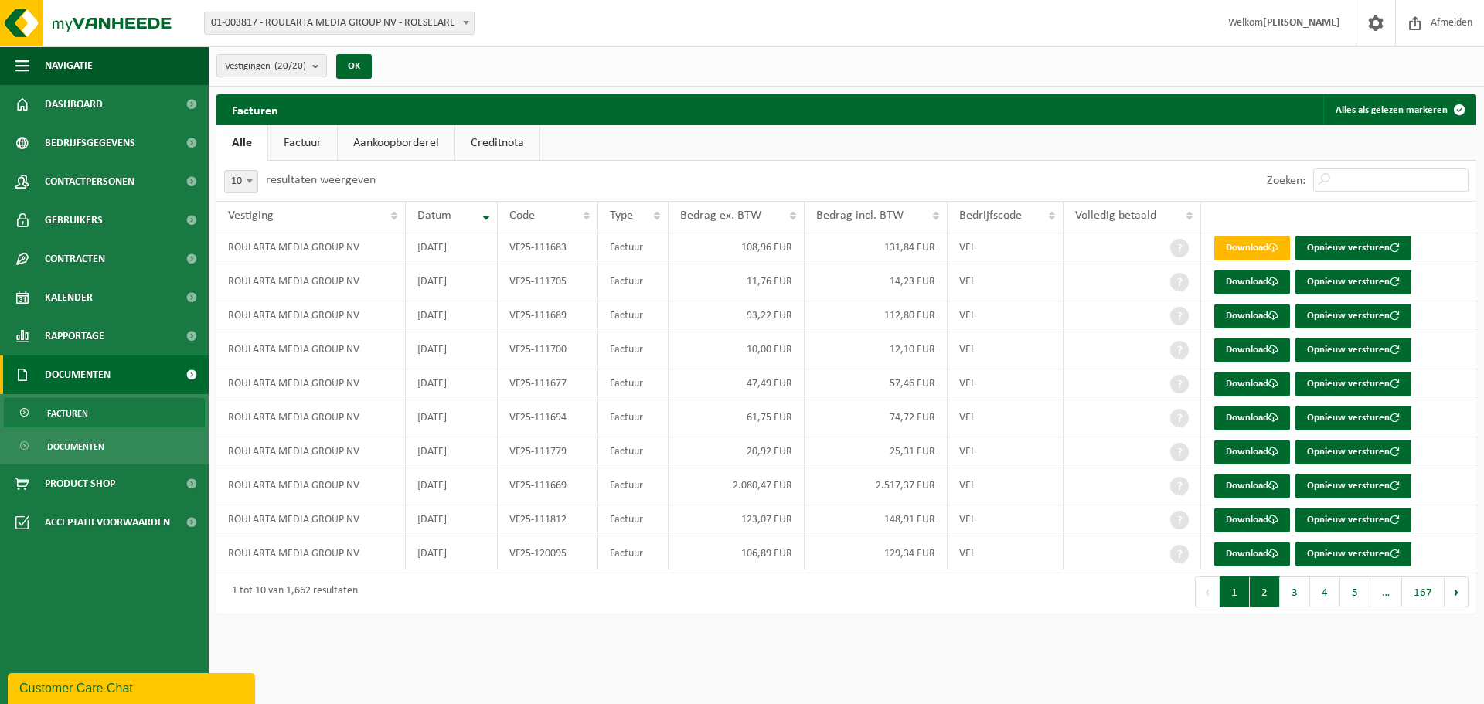
click at [1273, 600] on button "2" at bounding box center [1265, 592] width 30 height 31
click at [1296, 593] on button "3" at bounding box center [1295, 592] width 30 height 31
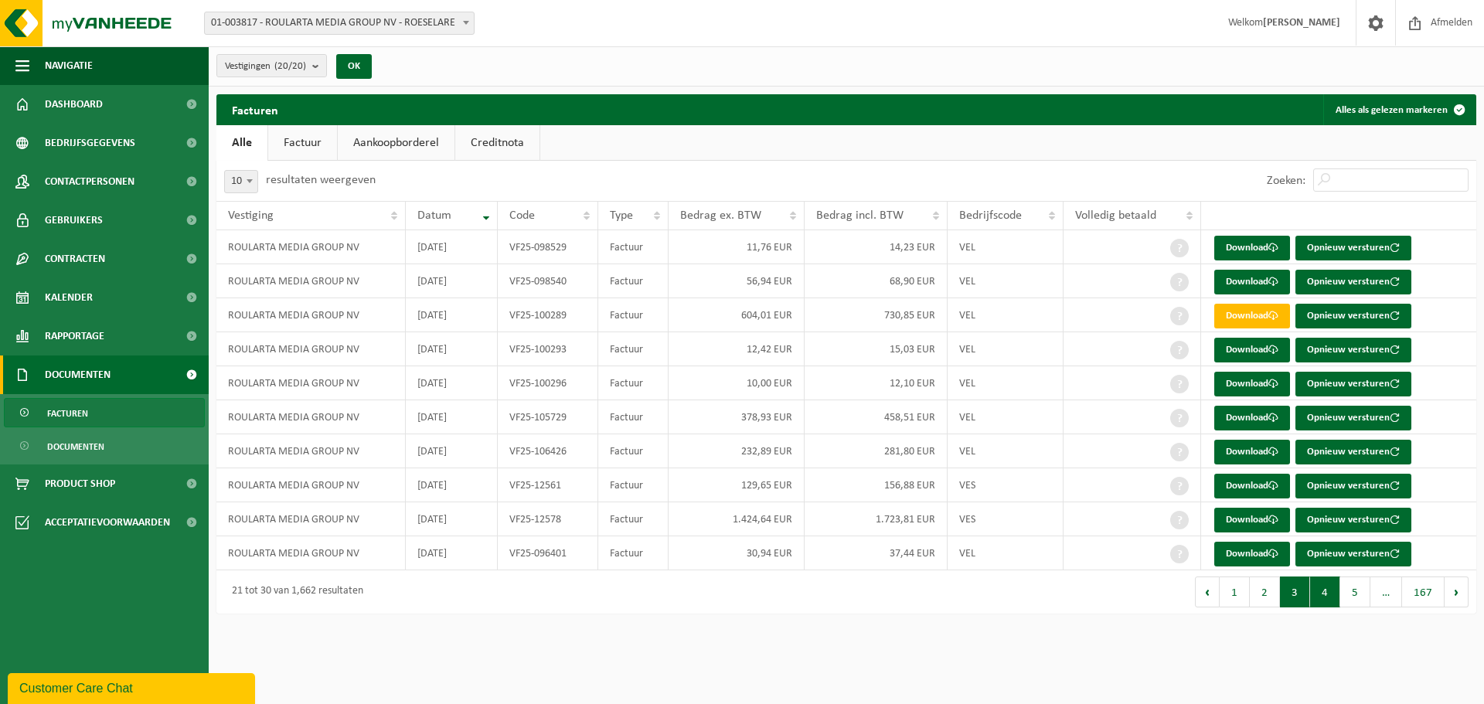
click at [1329, 596] on button "4" at bounding box center [1325, 592] width 30 height 31
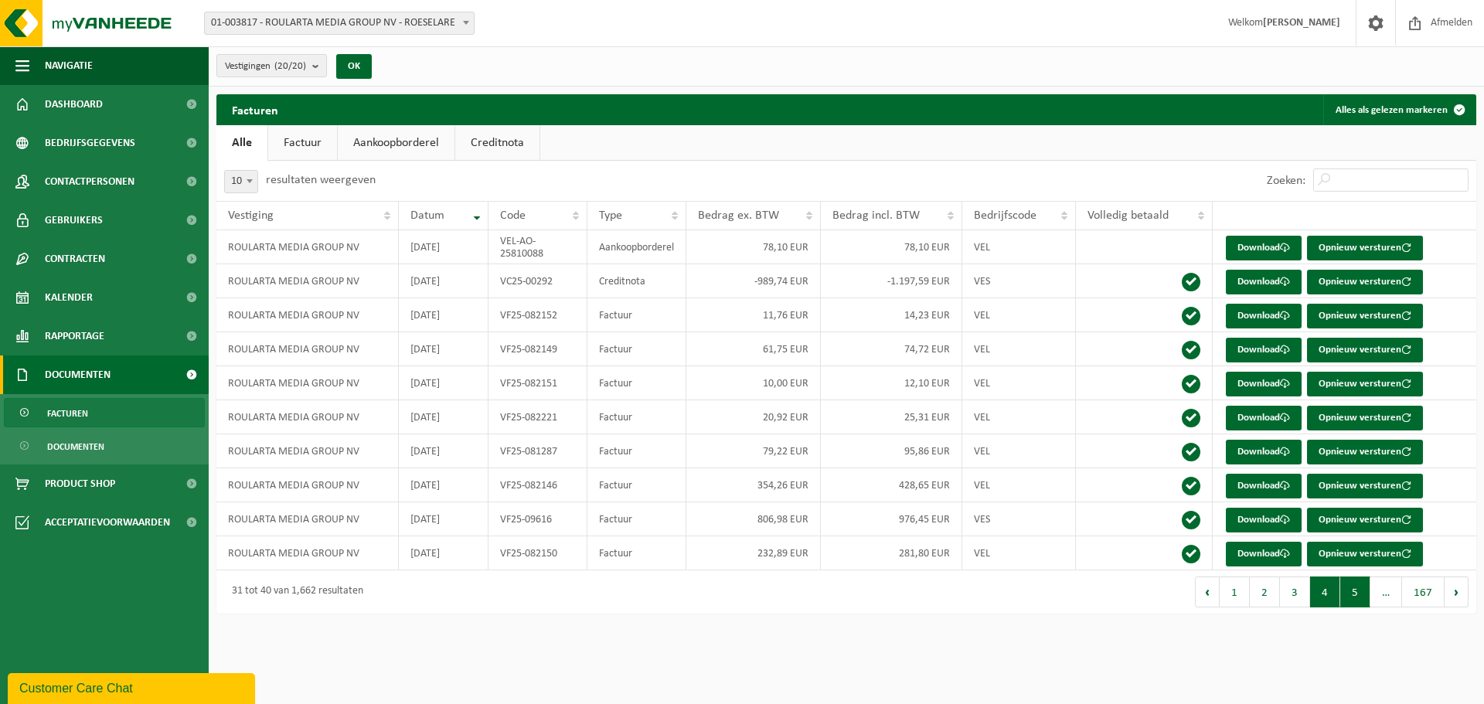
click at [1355, 594] on button "5" at bounding box center [1355, 592] width 30 height 31
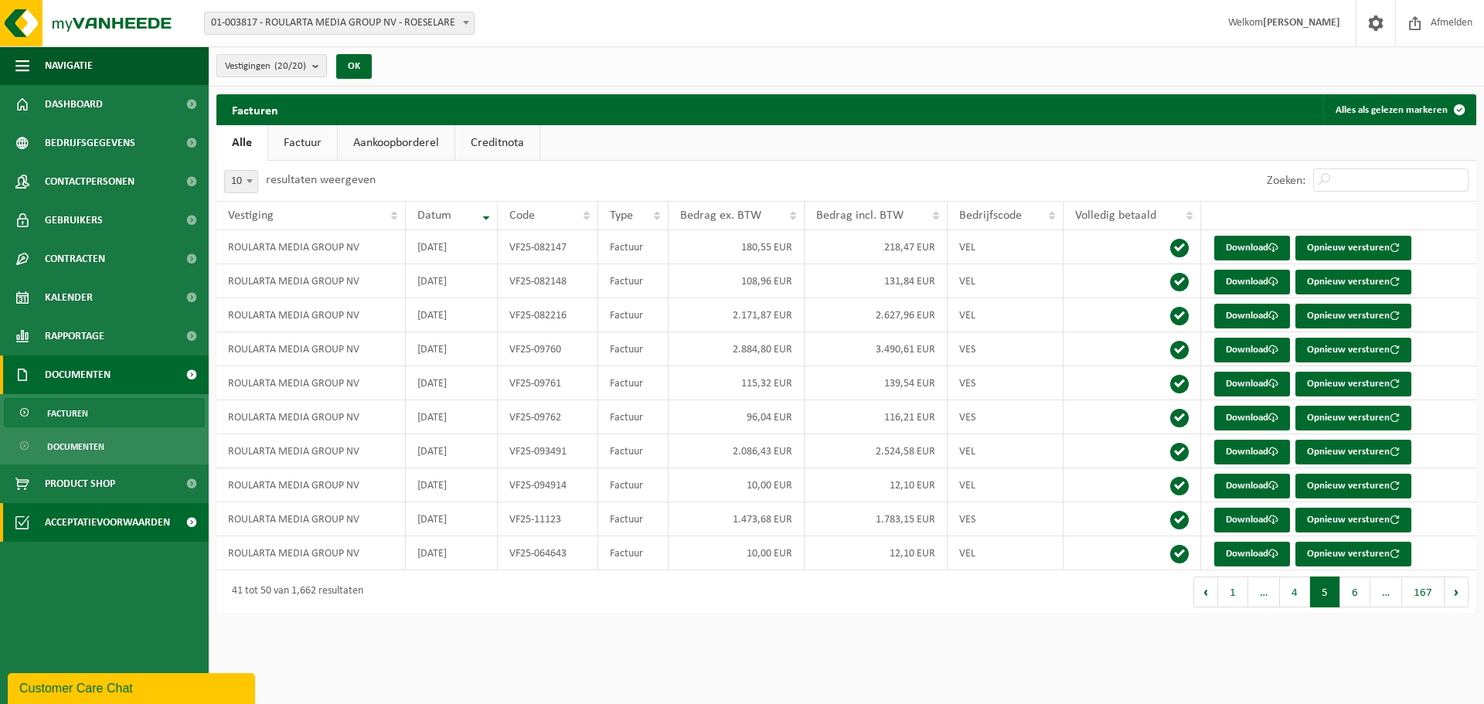
click at [116, 526] on span "Acceptatievoorwaarden" at bounding box center [107, 522] width 125 height 39
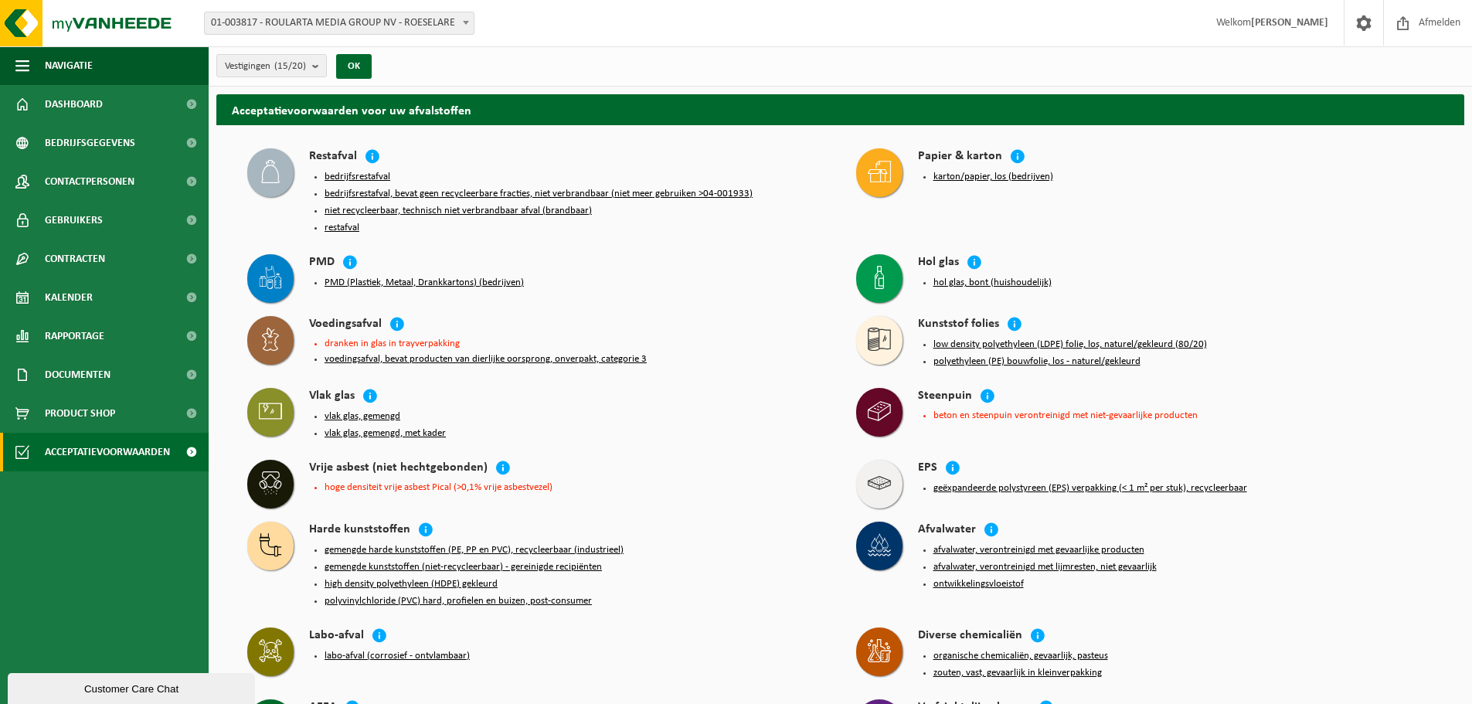
click at [213, 691] on div "Customer Care Chat" at bounding box center [131, 689] width 224 height 12
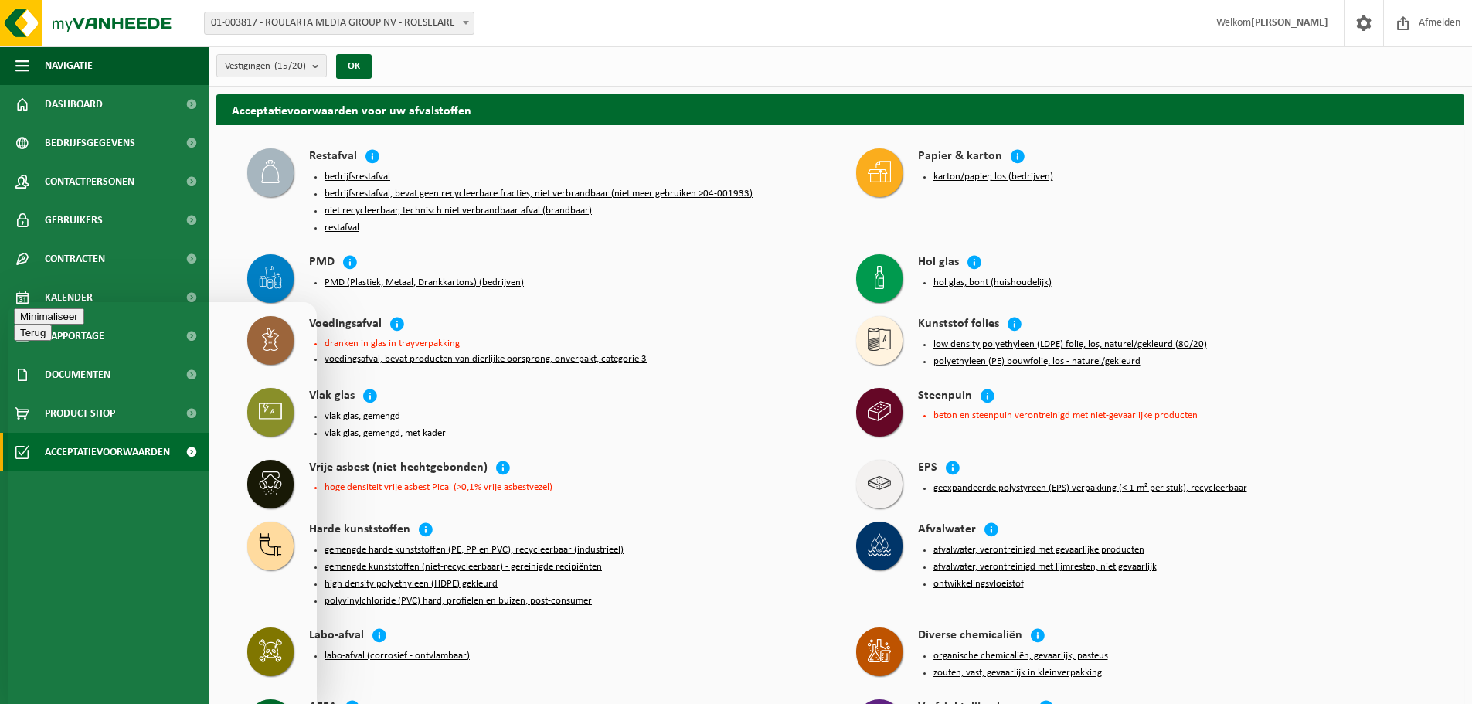
type textarea "waar staat de RED-verklaring die we blijkbaar nog eens moeten bevestigen?"
click at [650, 460] on div "Vrije asbest (niet hechtgebonden)" at bounding box center [567, 469] width 516 height 18
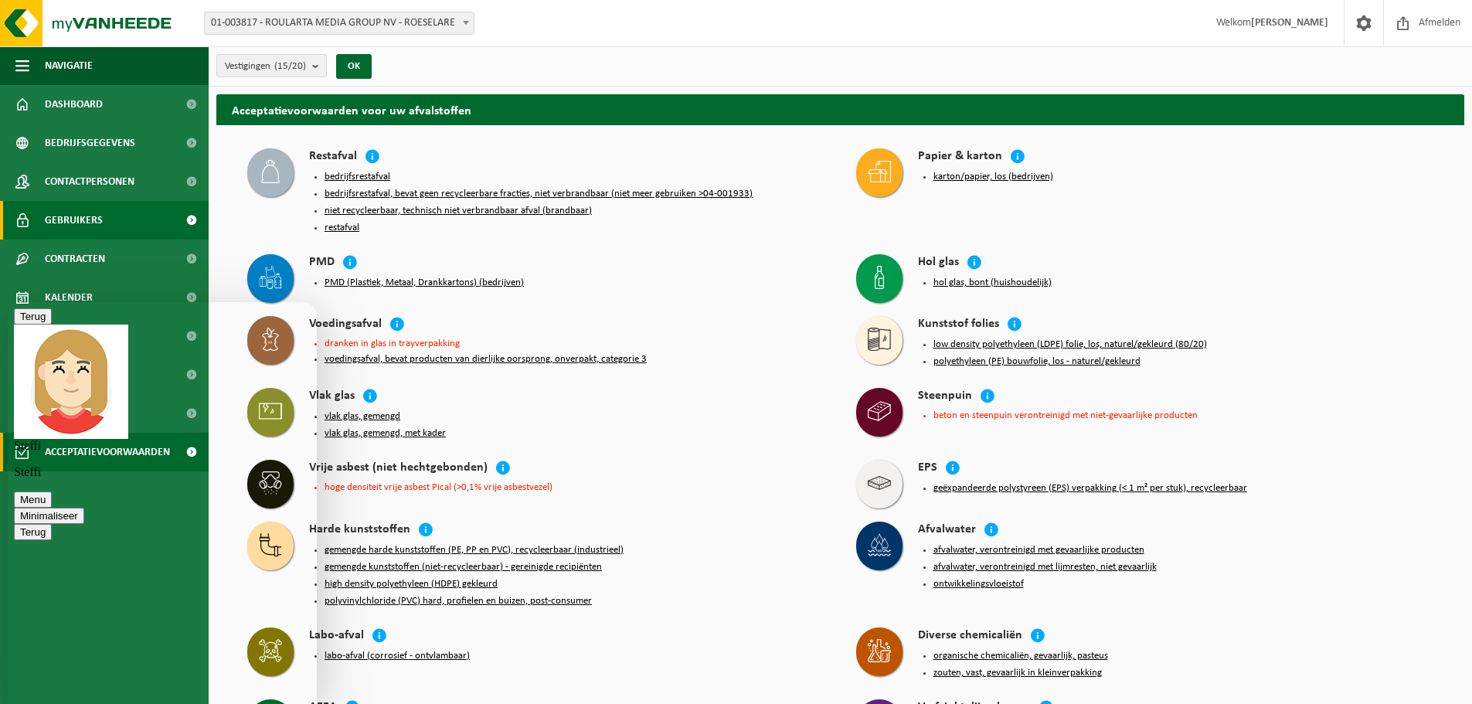
click at [88, 224] on span "Gebruikers" at bounding box center [74, 220] width 58 height 39
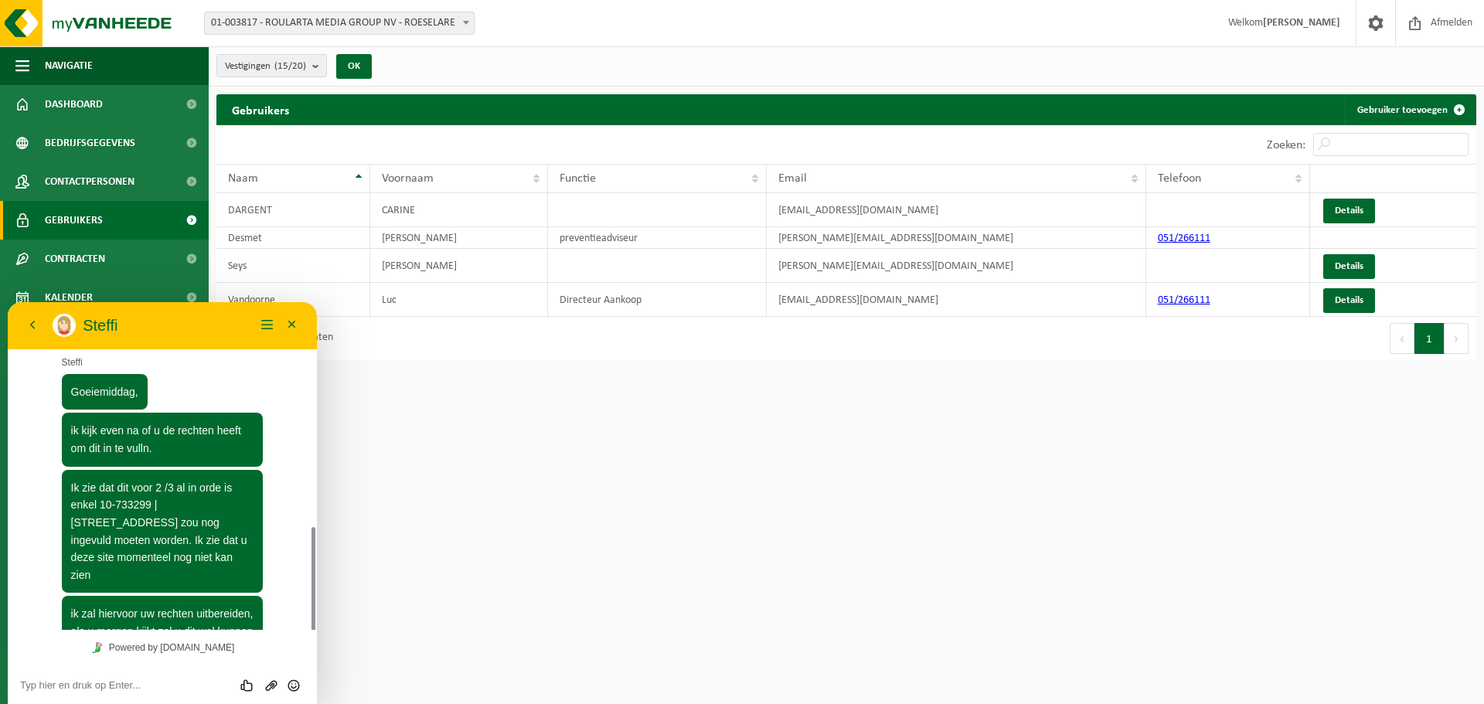
scroll to position [184, 0]
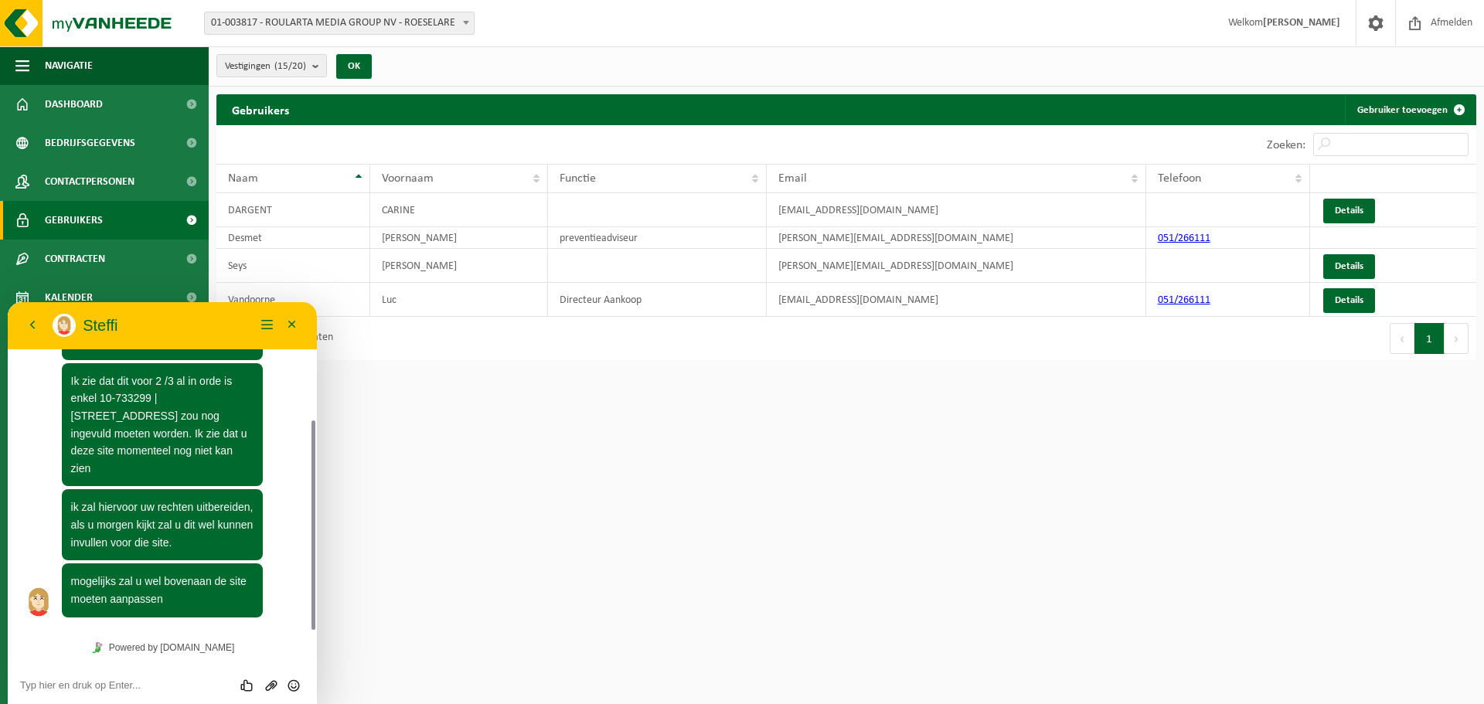
drag, startPoint x: 315, startPoint y: 556, endPoint x: 313, endPoint y: 572, distance: 16.4
click at [313, 572] on div at bounding box center [311, 466] width 12 height 328
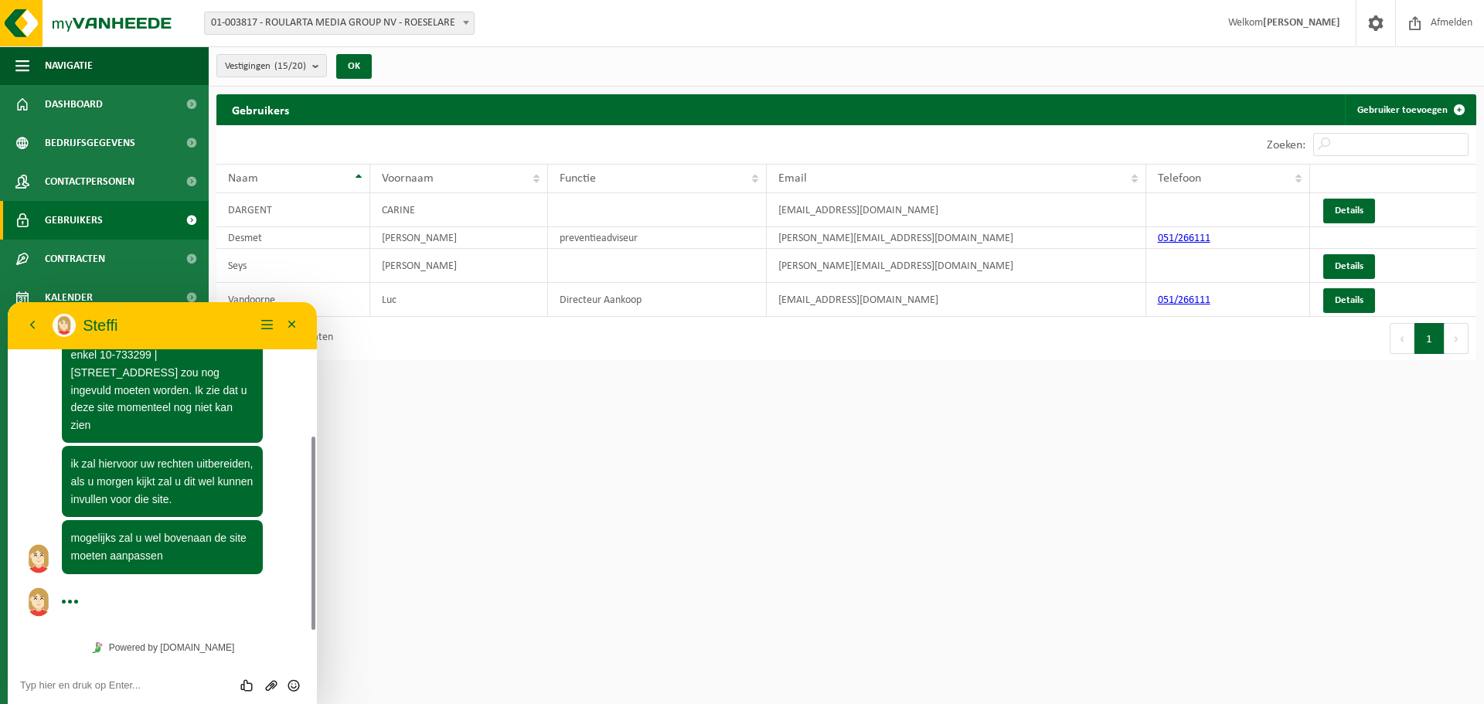
click at [76, 683] on textarea at bounding box center [162, 685] width 284 height 12
type textarea "ok, zal morgen opnieuw aanloggen en bekijken"
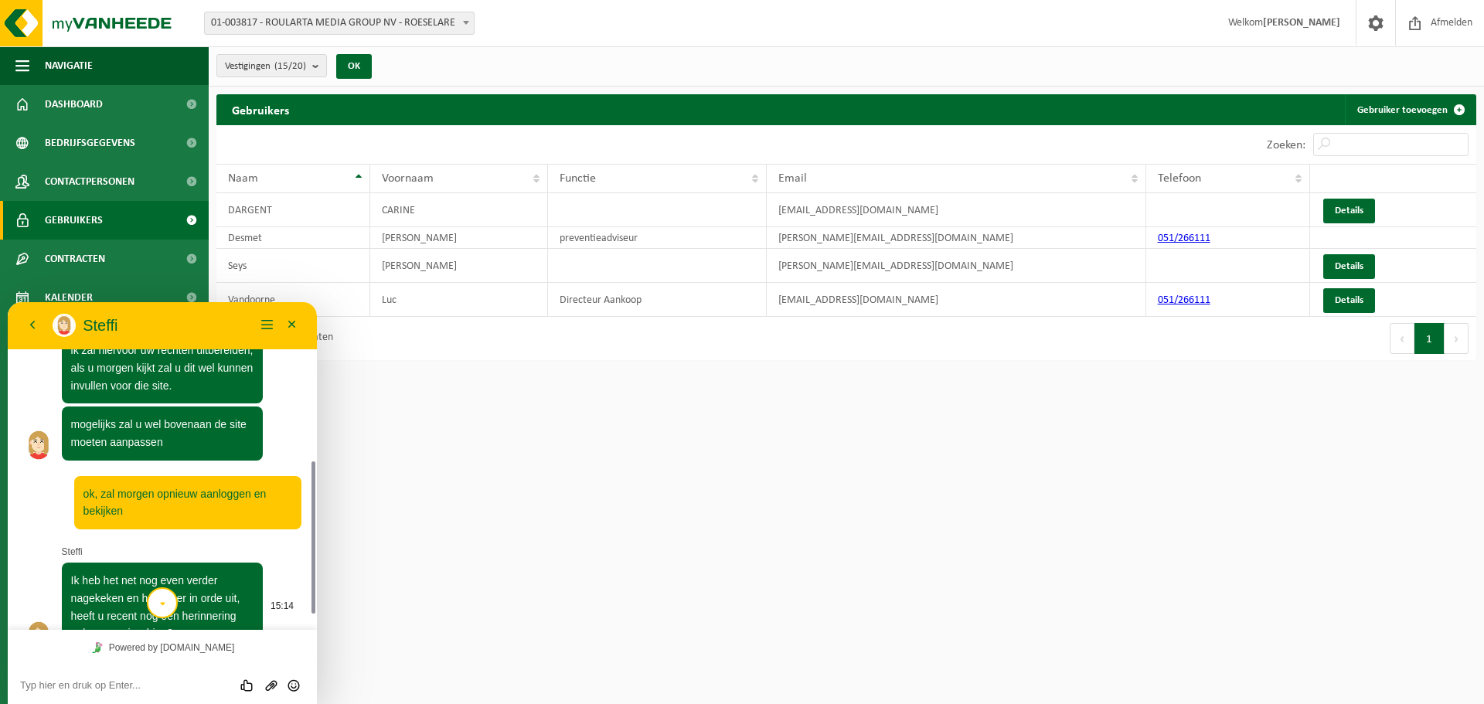
scroll to position [375, 0]
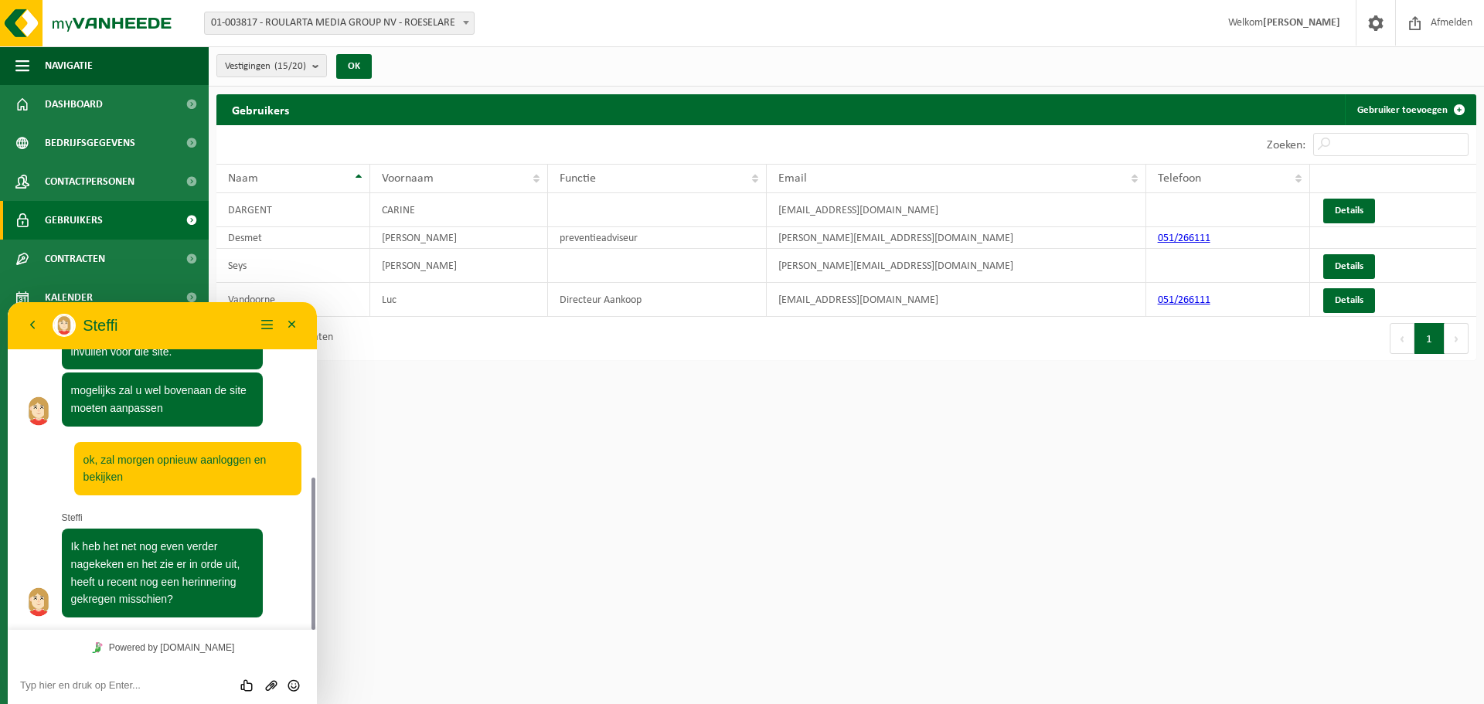
click at [87, 675] on div "Beoordeel deze chat Upload bestand Emoji invoeren" at bounding box center [162, 684] width 309 height 39
click at [56, 687] on textarea at bounding box center [162, 685] width 284 height 12
type textarea "Was [PERSON_NAME] die mij hiervoor mail stuurde ☺"
click at [289, 675] on icon "Verzenden" at bounding box center [294, 675] width 14 height 14
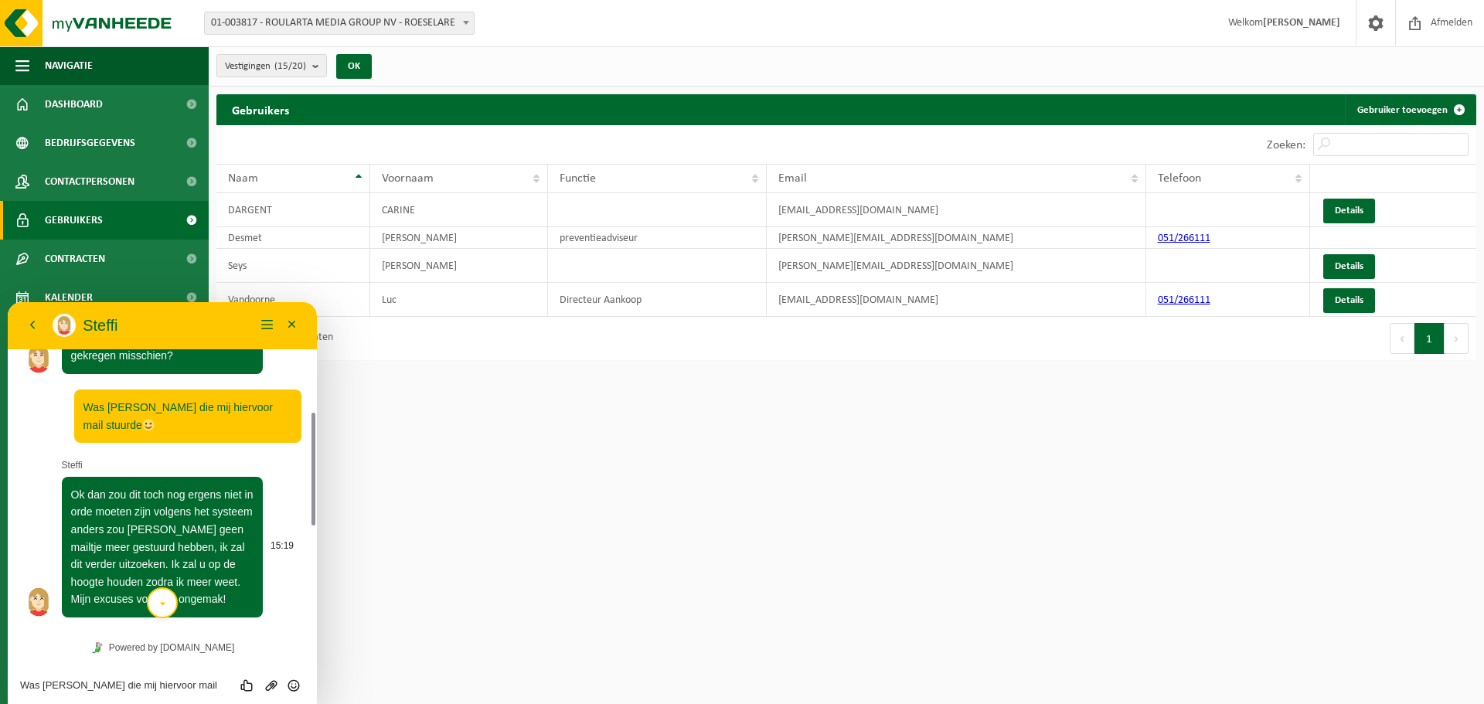
scroll to position [541, 0]
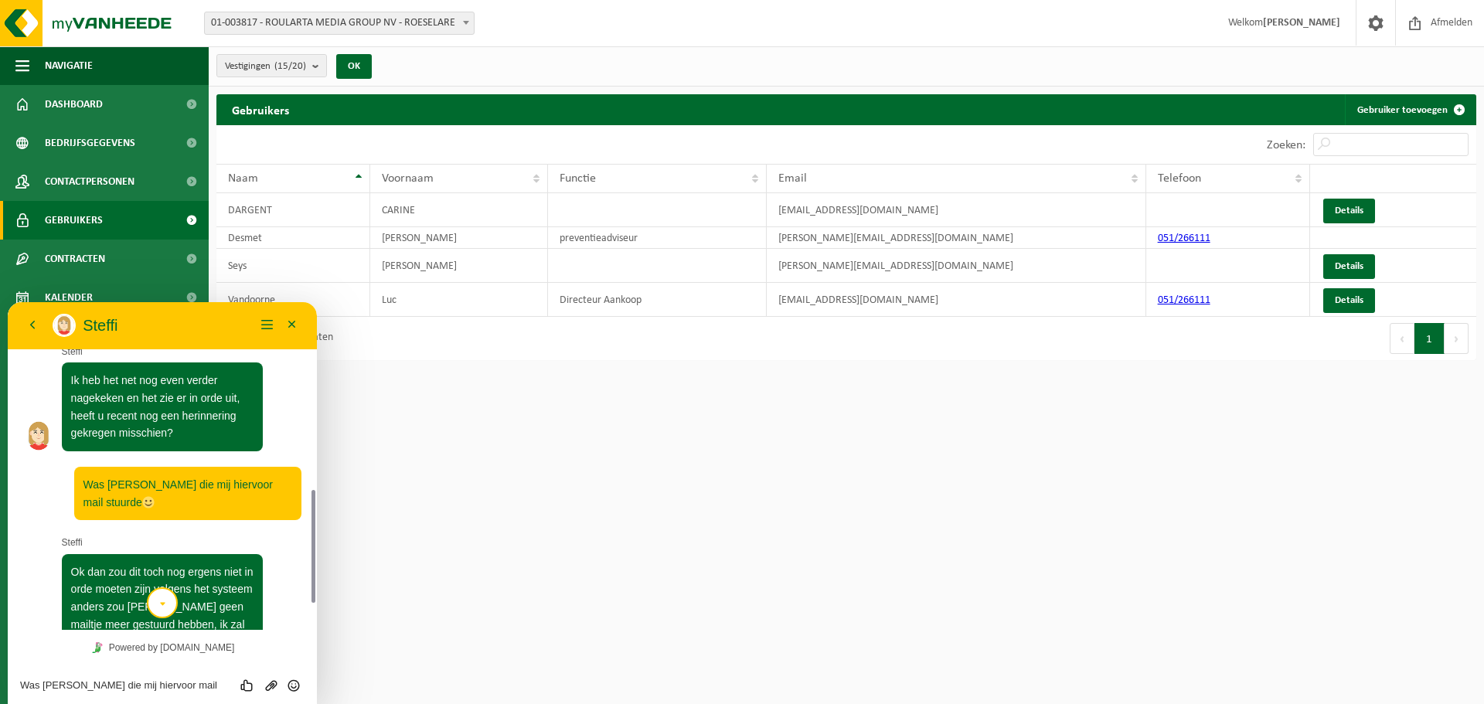
click at [213, 318] on p "Steffi" at bounding box center [169, 325] width 172 height 19
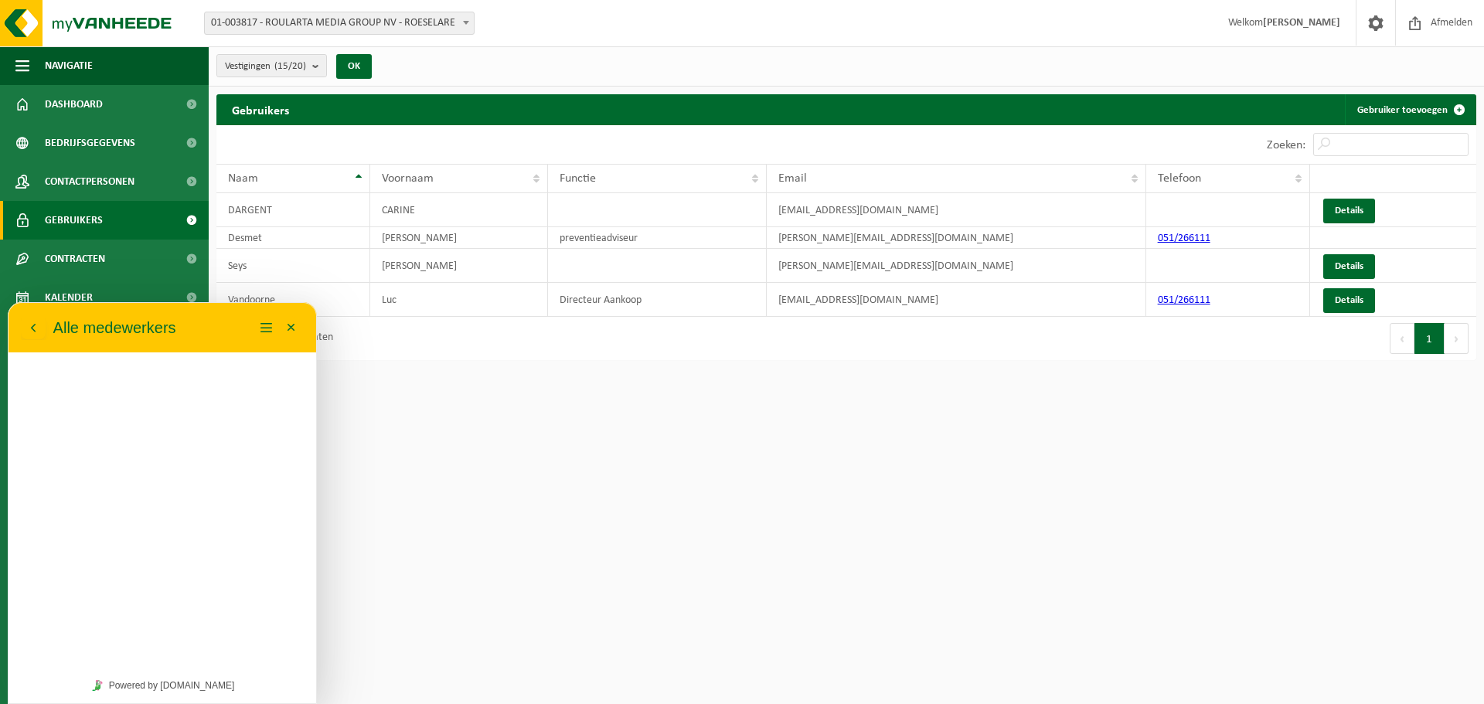
click at [213, 318] on p "Steffi" at bounding box center [169, 325] width 172 height 19
click at [23, 327] on button "Terug" at bounding box center [33, 327] width 25 height 23
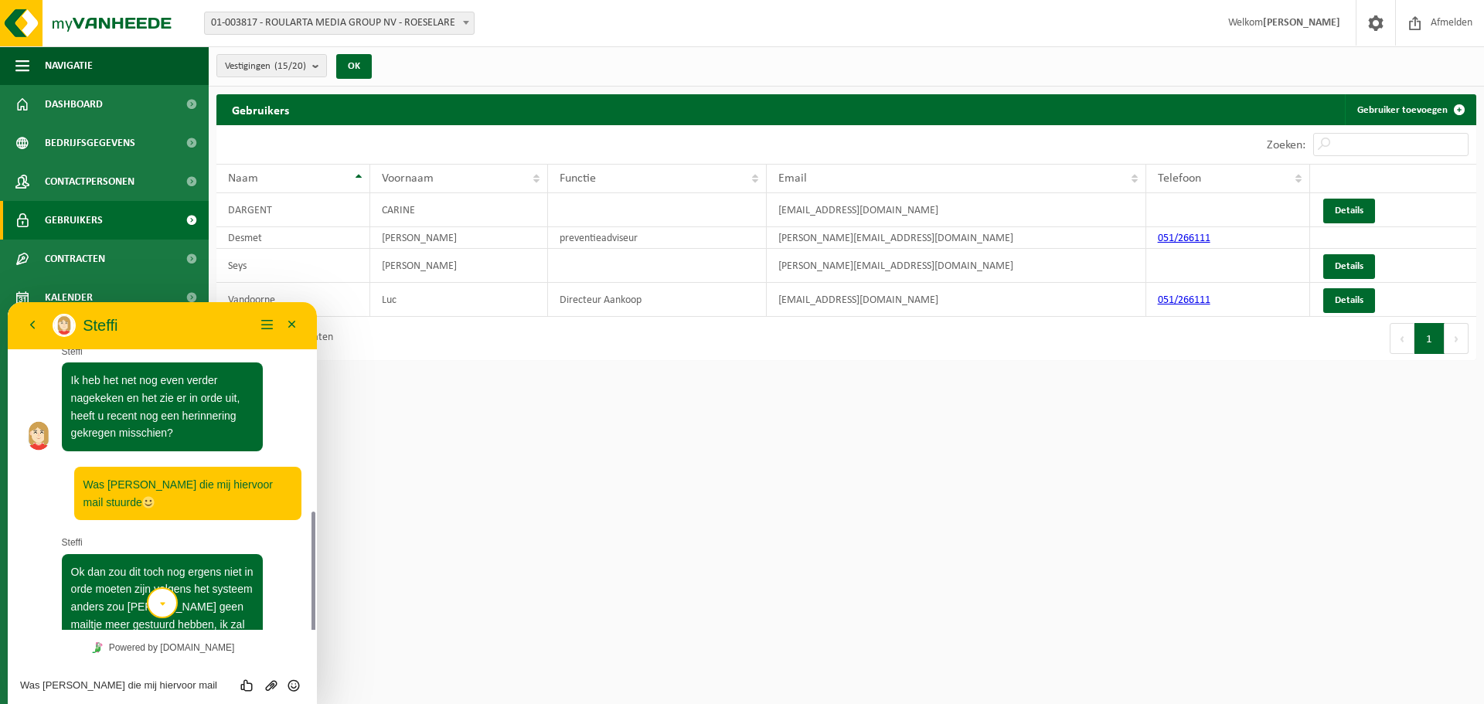
click at [21, 376] on div "15:04 waar staat de RED-verklaring die we blijkbaar nog eens moeten bevestigen?…" at bounding box center [162, 466] width 309 height 328
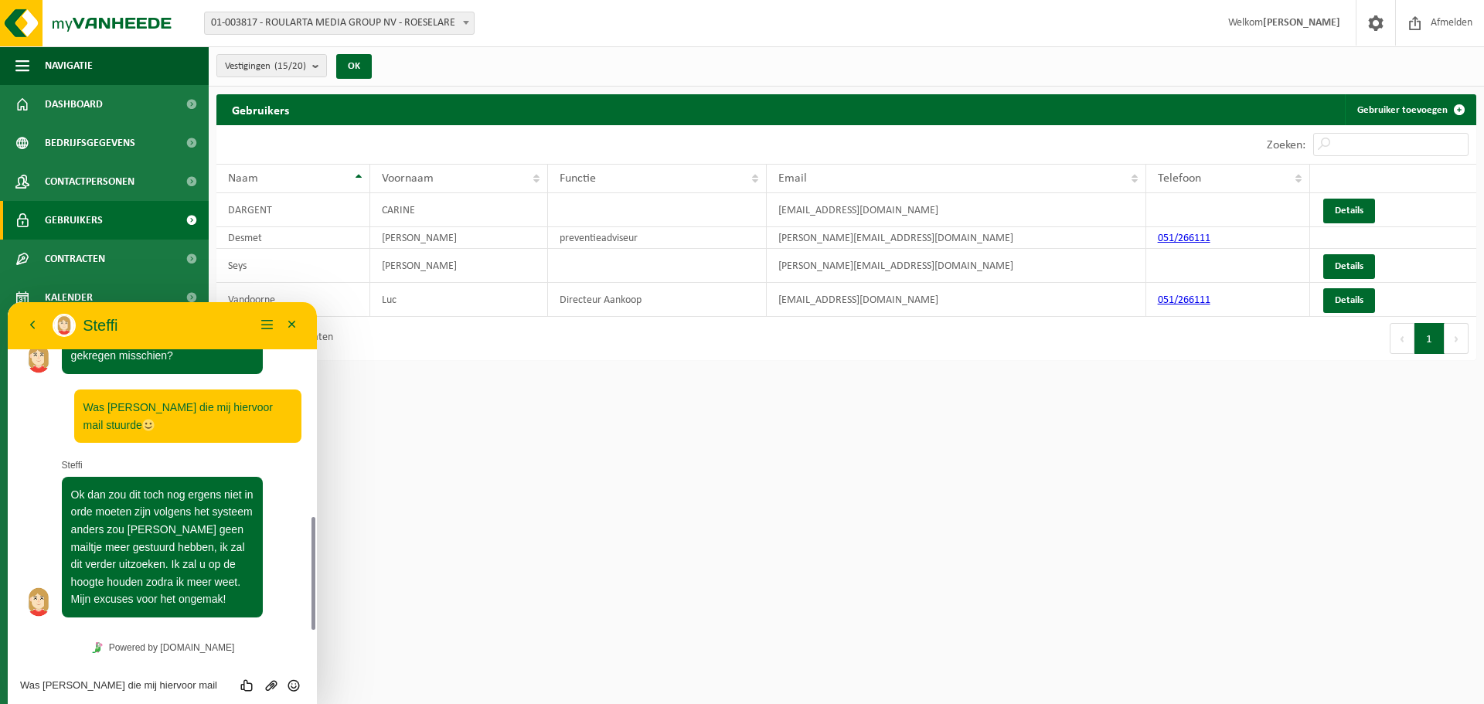
click at [73, 682] on textarea "Was [PERSON_NAME] die mij hiervoor mail stuurde ☺" at bounding box center [162, 685] width 284 height 12
click at [202, 685] on textarea "Ok, stuur mij dan een mail aub zodat ik poneuw" at bounding box center [162, 685] width 284 height 12
click at [157, 682] on textarea "Ok, stuur mij dan een mail aub zodat ik opnieuw" at bounding box center [162, 685] width 284 height 12
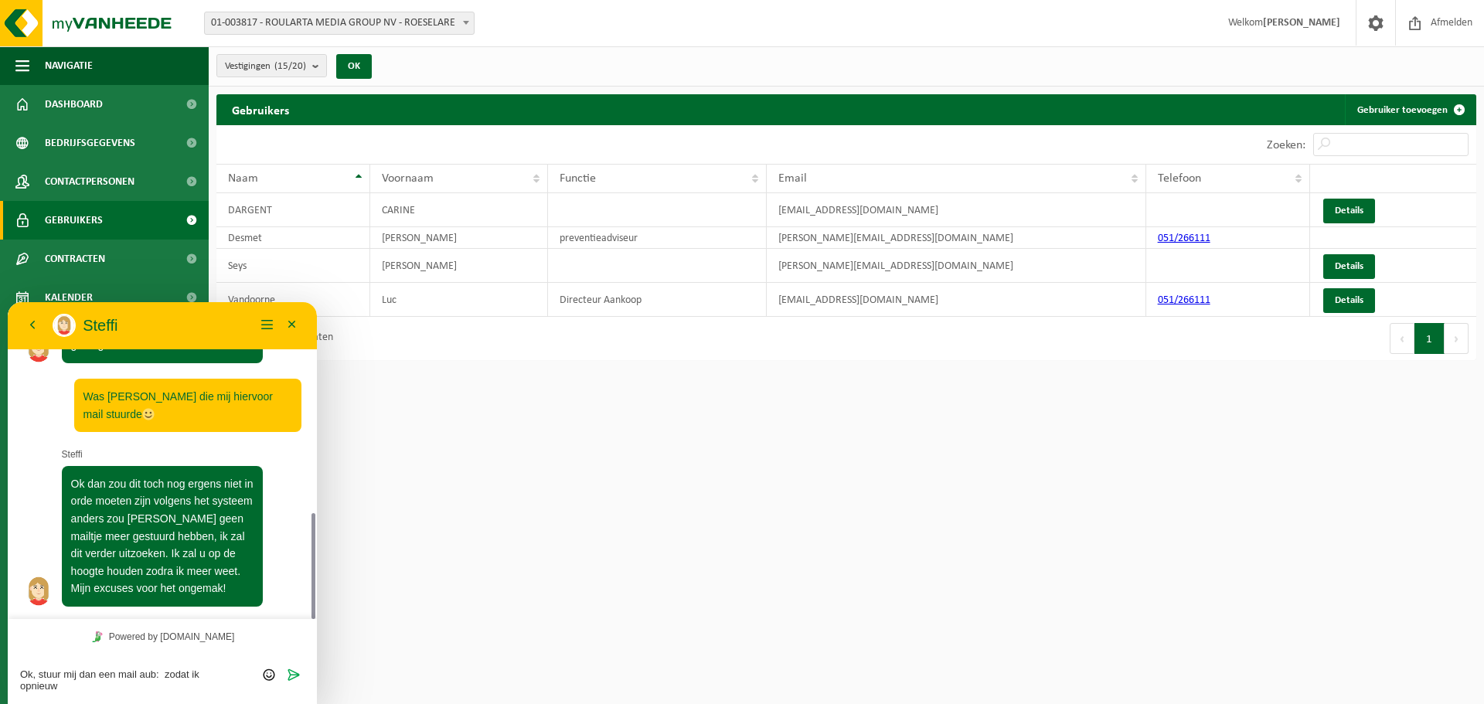
click at [90, 671] on textarea "Ok, stuur mij dan een mail aub: zodat ik opnieuw" at bounding box center [162, 679] width 284 height 23
drag, startPoint x: 90, startPoint y: 671, endPoint x: 119, endPoint y: 699, distance: 40.4
click at [97, 678] on textarea "Ok, stuur mij dan een mail aub: zodat ik opnieuw" at bounding box center [162, 679] width 284 height 23
drag, startPoint x: 1192, startPoint y: 595, endPoint x: 99, endPoint y: 380, distance: 1113.7
click at [1192, 595] on html "Vestiging: 01-003817 - ROULARTA MEDIA GROUP NV - ROESELARE 02-009622 - BIBLO-RO…" at bounding box center [742, 352] width 1484 height 704
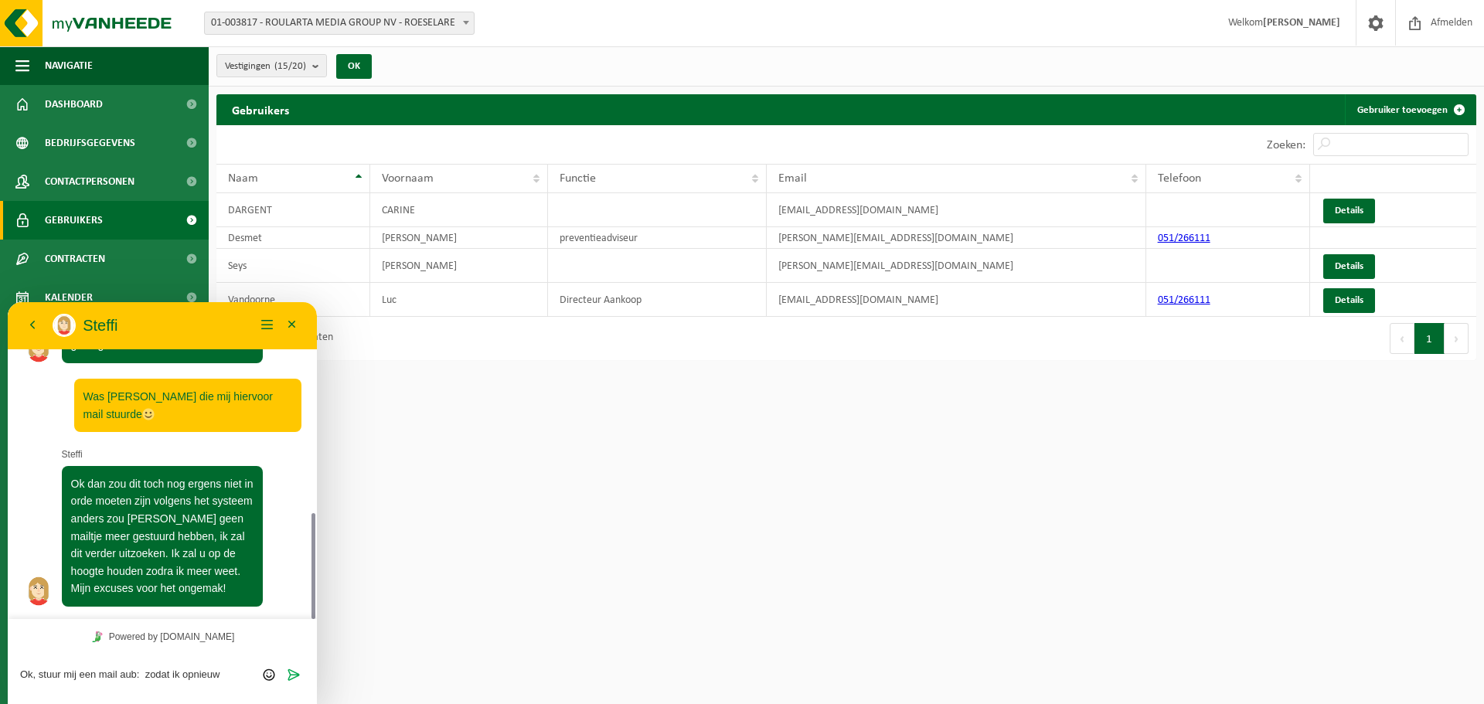
click at [138, 673] on textarea "Ok, stuur mij een mail aub: zodat ik opnieuw" at bounding box center [162, 679] width 284 height 23
type textarea "Ok, stuur mij een mail aub wanneer er nog iets moet gebeuren; dan zal ik opnieu…"
click at [298, 672] on span "Verzenden" at bounding box center [293, 673] width 12 height 12
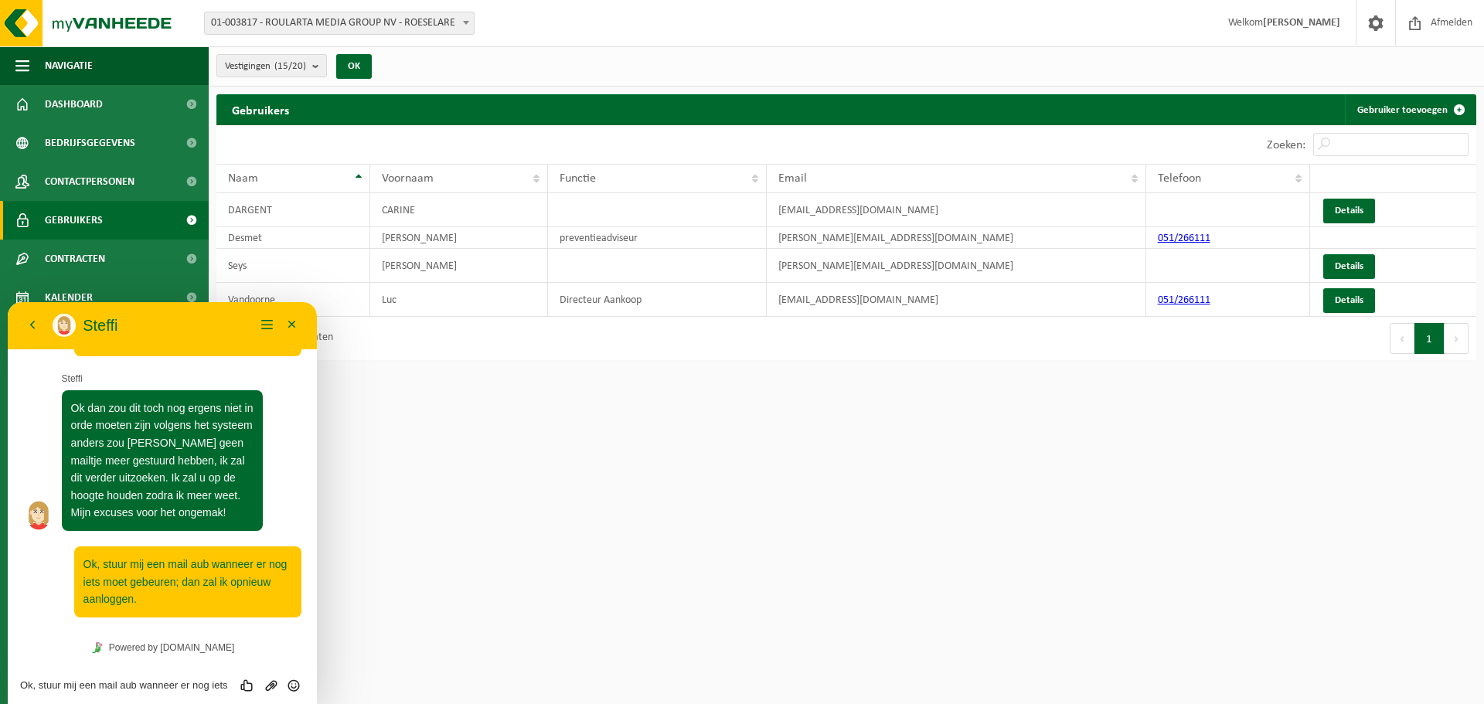
scroll to position [818, 0]
